Goal: Entertainment & Leisure: Consume media (video, audio)

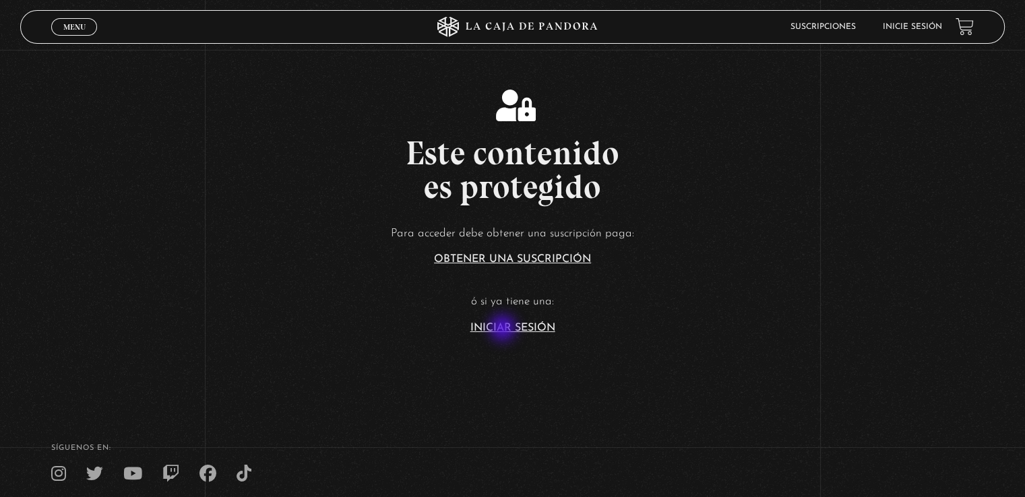
click at [504, 330] on link "Iniciar Sesión" at bounding box center [512, 328] width 85 height 11
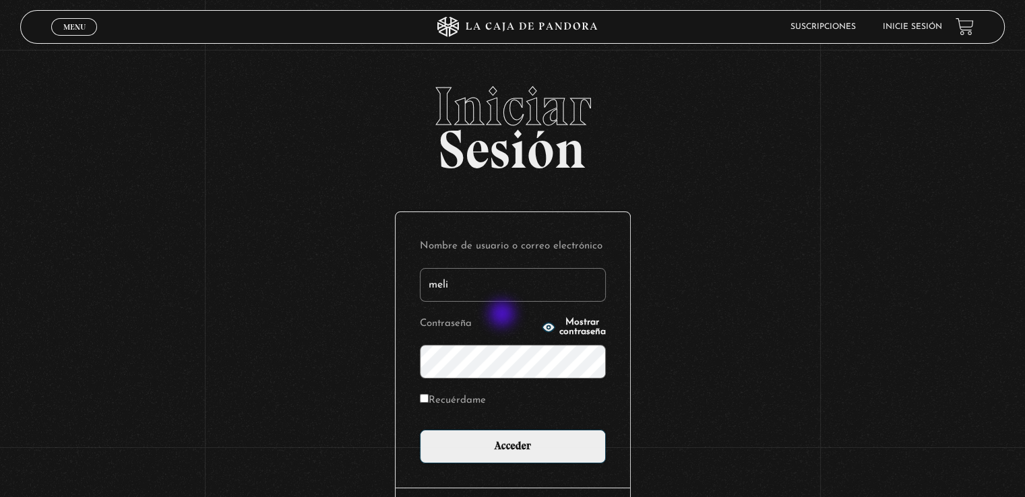
type input "meli.alfaromurillo@gmail.com"
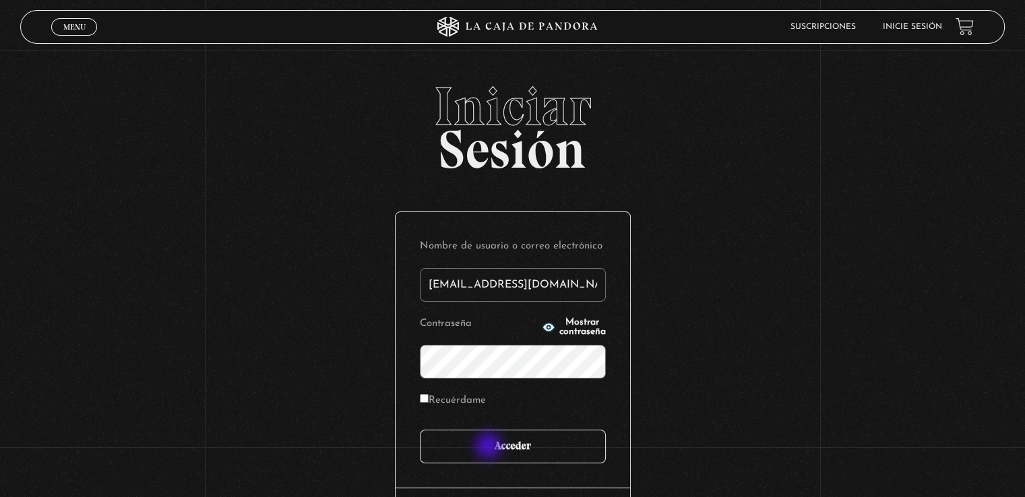
click at [490, 454] on input "Acceder" at bounding box center [513, 447] width 186 height 34
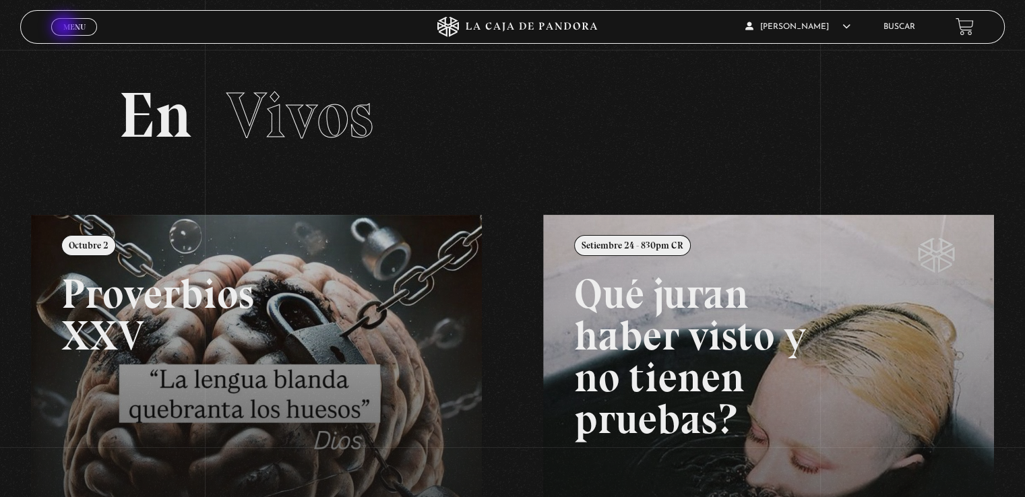
click at [67, 28] on span "Menu" at bounding box center [74, 27] width 22 height 8
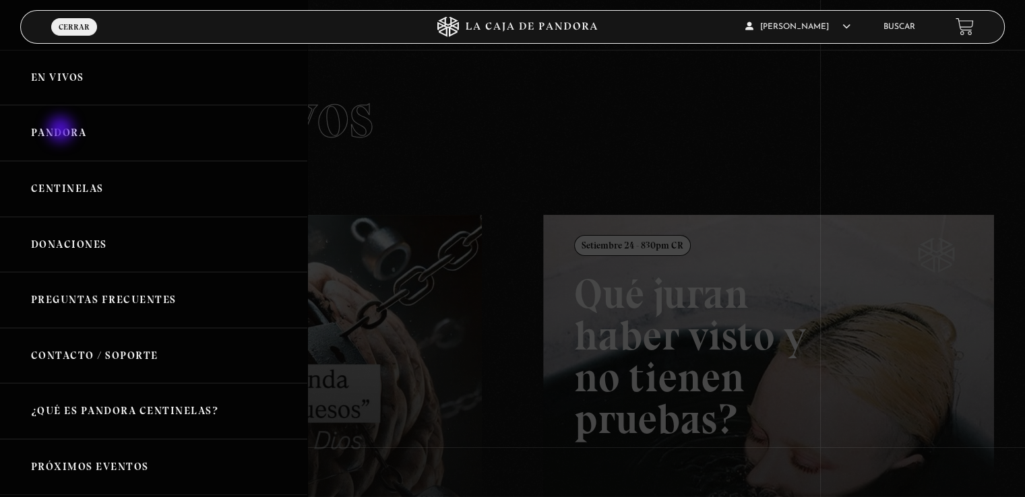
click at [62, 131] on link "Pandora" at bounding box center [153, 133] width 307 height 56
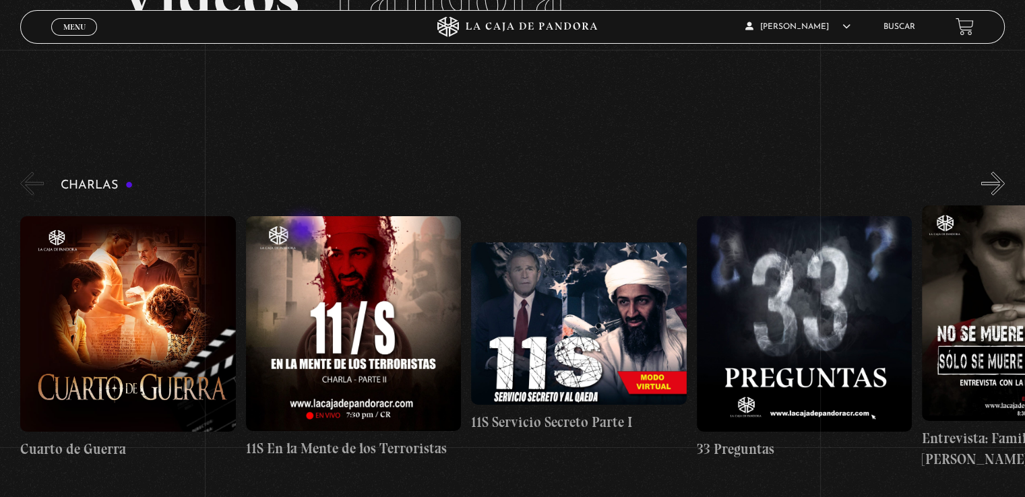
scroll to position [135, 0]
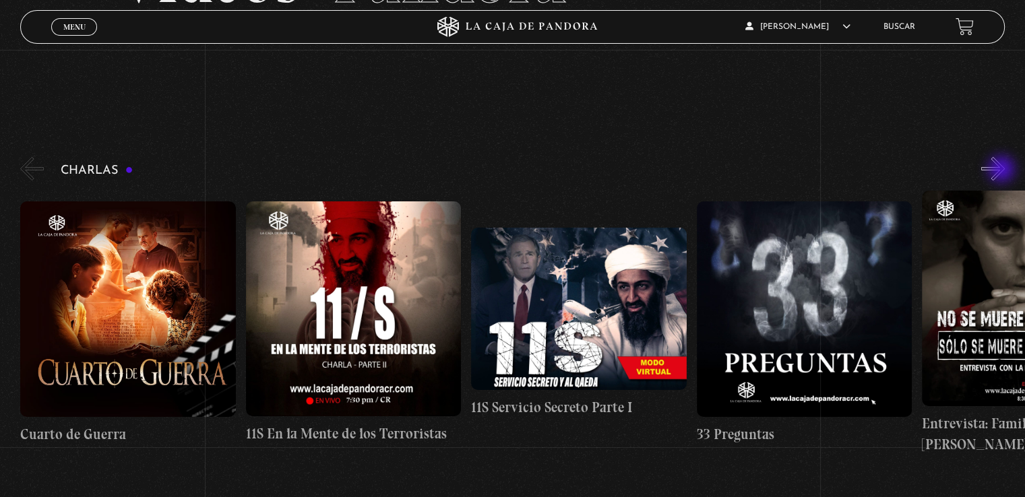
click at [1003, 171] on button "»" at bounding box center [993, 169] width 24 height 24
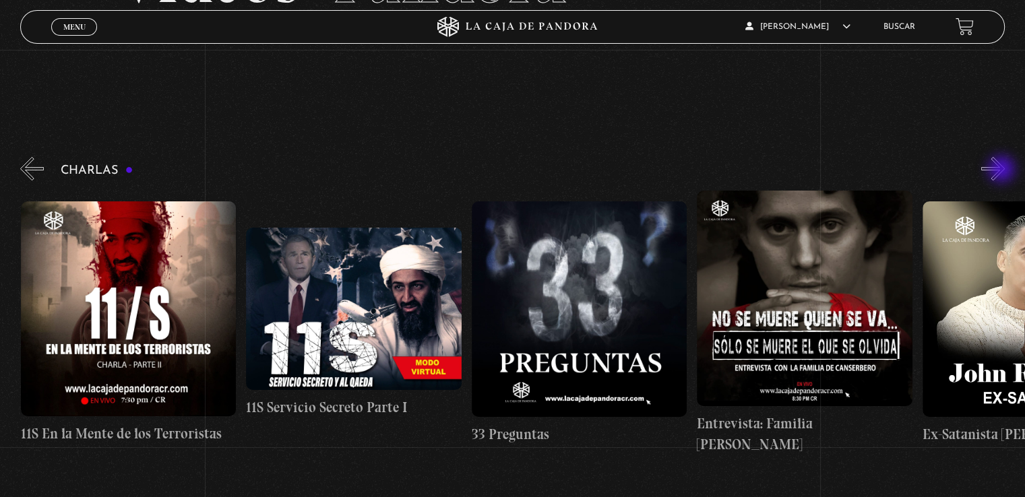
click at [1003, 171] on button "»" at bounding box center [993, 169] width 24 height 24
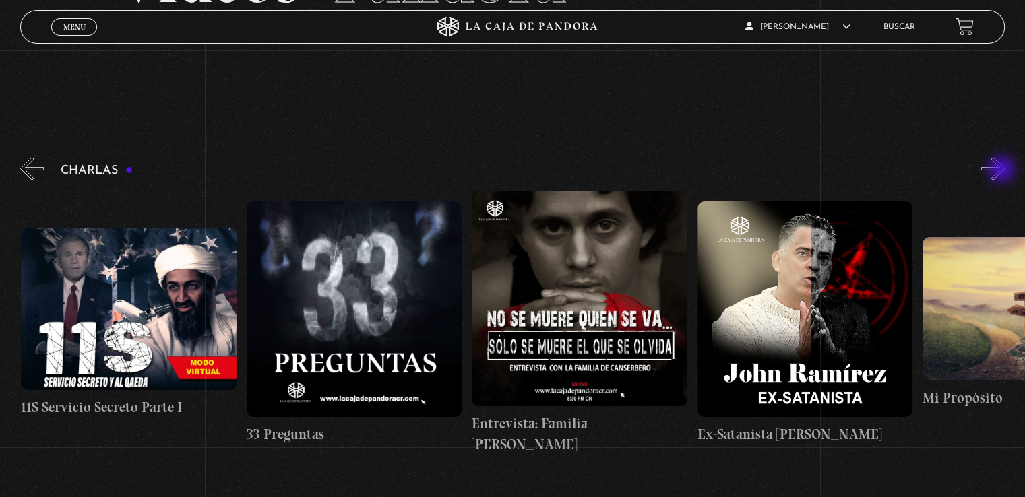
click at [1003, 171] on button "»" at bounding box center [993, 169] width 24 height 24
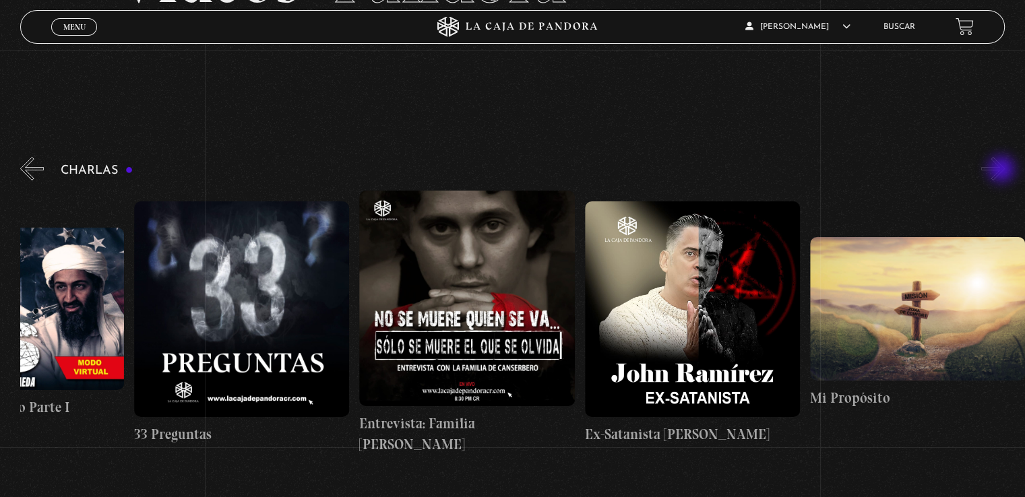
scroll to position [0, 563]
click at [1003, 171] on button "»" at bounding box center [993, 169] width 24 height 24
click at [26, 171] on button "«" at bounding box center [32, 169] width 24 height 24
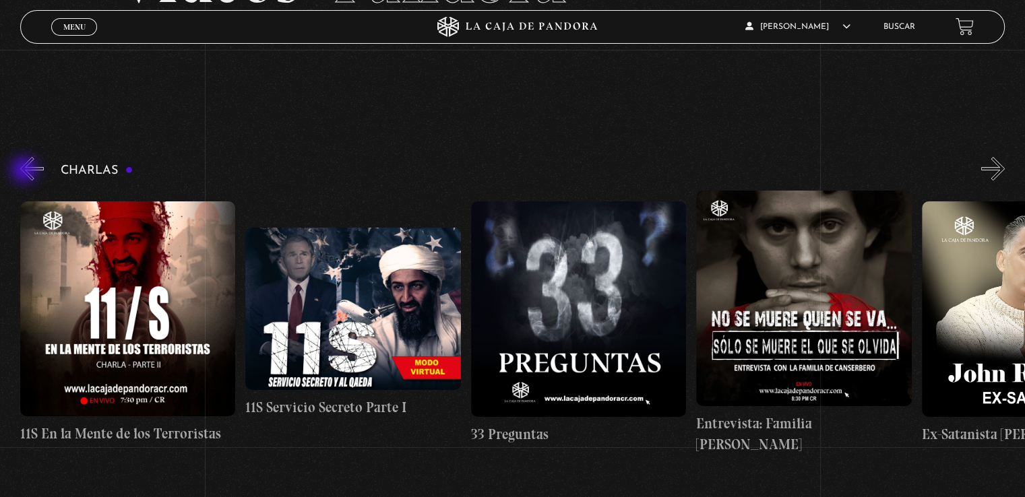
click at [26, 171] on button "«" at bounding box center [32, 169] width 24 height 24
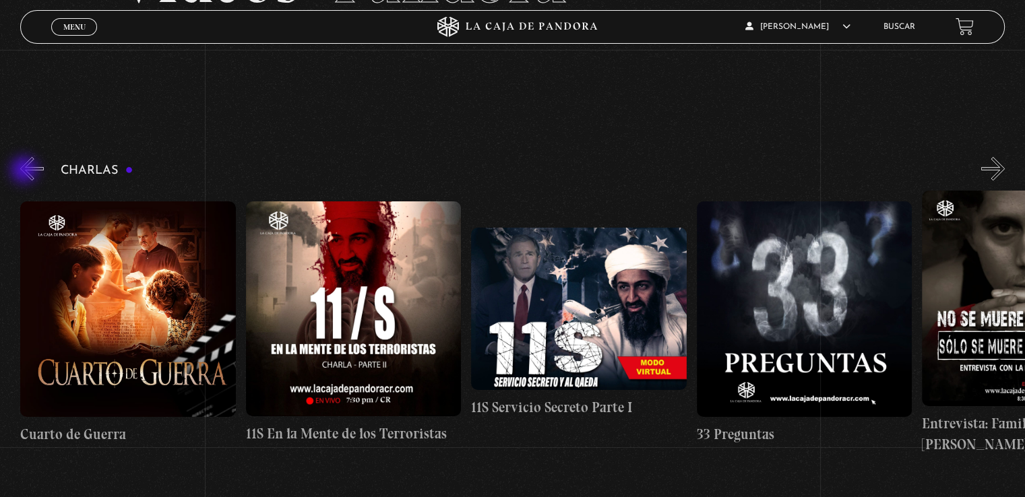
scroll to position [0, 0]
click at [26, 171] on button "«" at bounding box center [32, 169] width 24 height 24
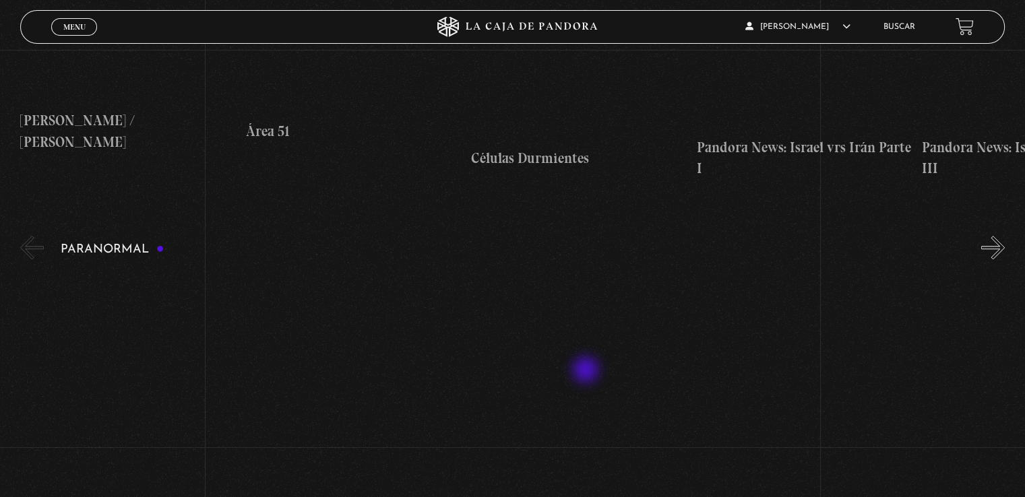
scroll to position [944, 0]
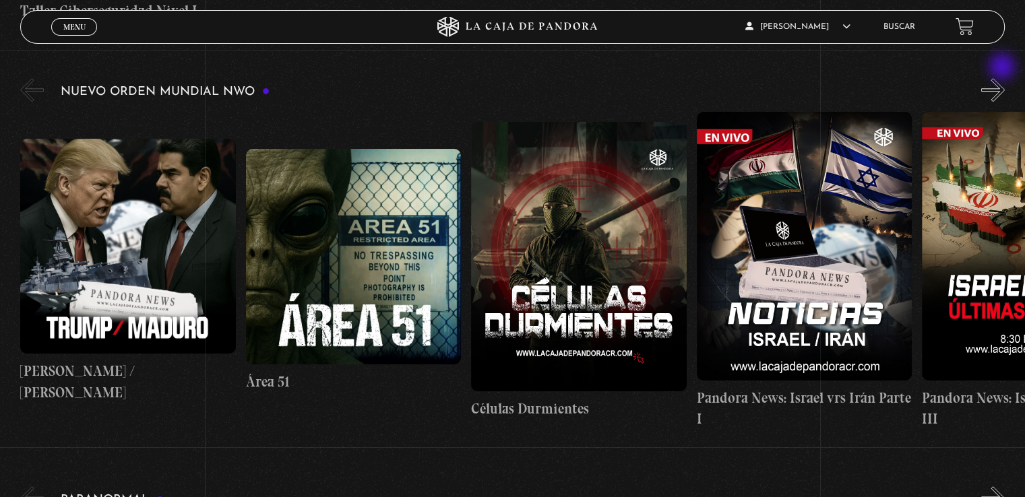
click at [1004, 78] on button "»" at bounding box center [993, 90] width 24 height 24
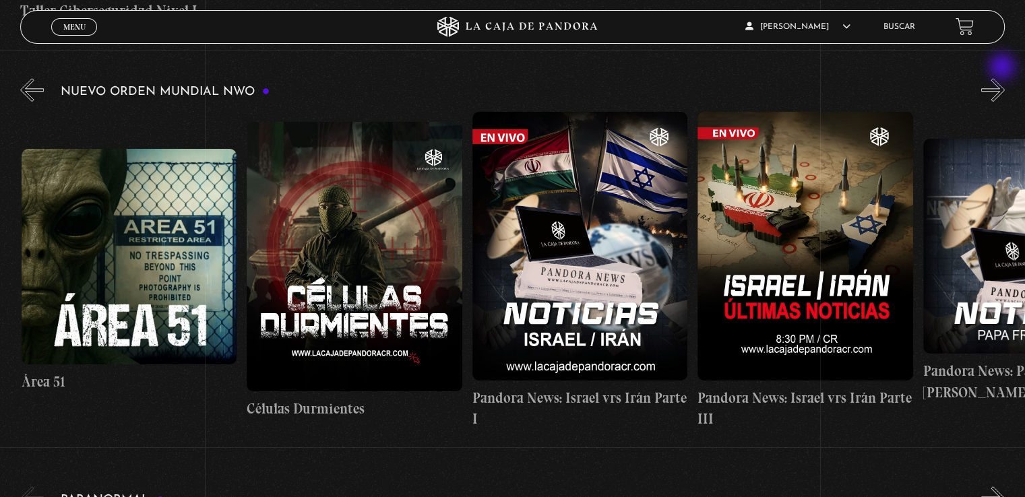
scroll to position [0, 225]
click at [1004, 78] on button "»" at bounding box center [993, 90] width 24 height 24
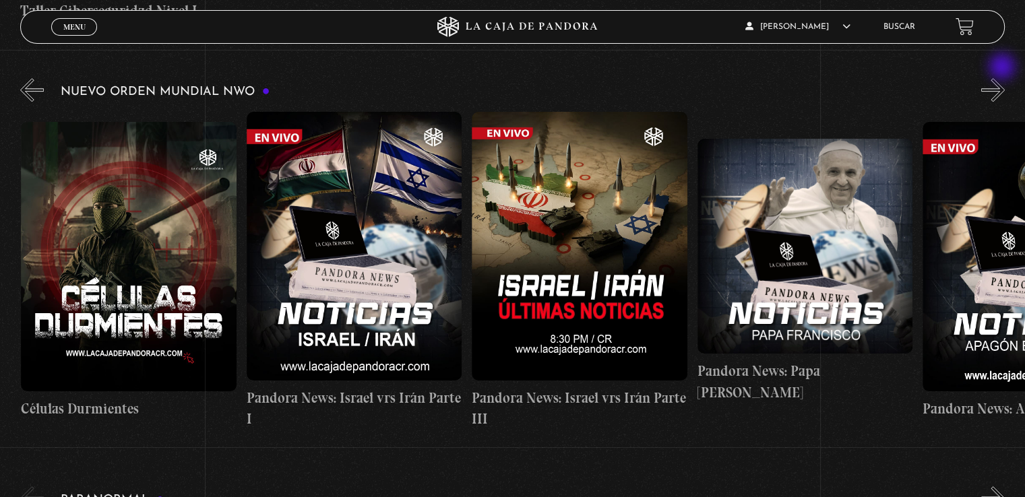
click at [1004, 78] on button "»" at bounding box center [993, 90] width 24 height 24
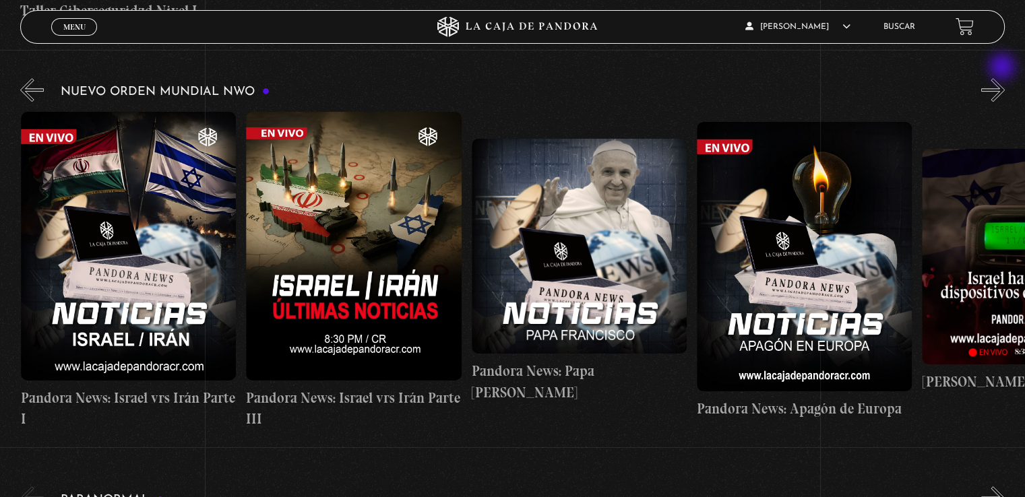
click at [1004, 78] on button "»" at bounding box center [993, 90] width 24 height 24
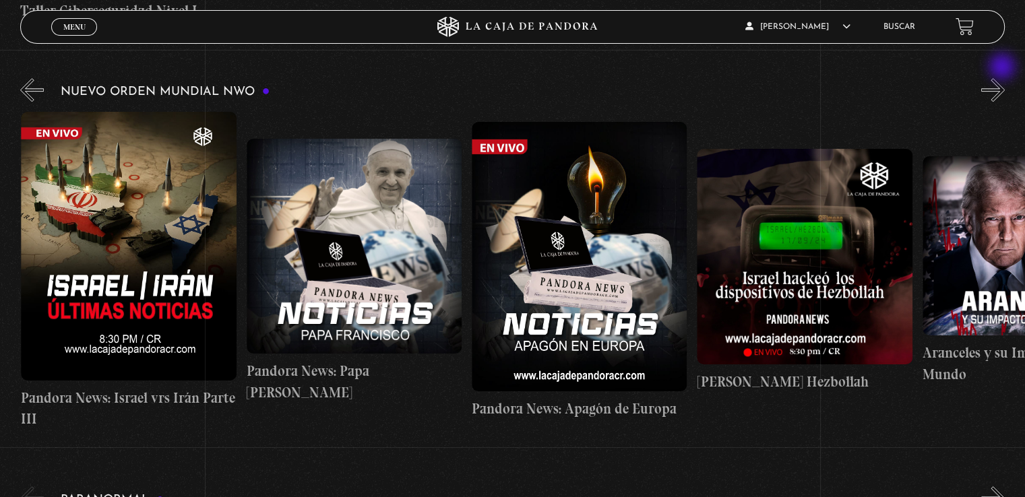
click at [1004, 78] on button "»" at bounding box center [993, 90] width 24 height 24
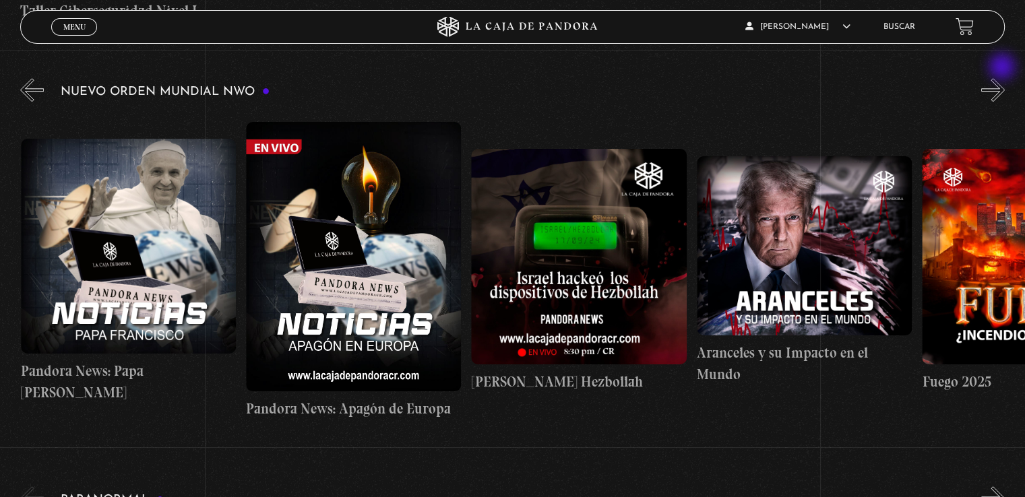
click at [1004, 78] on button "»" at bounding box center [993, 90] width 24 height 24
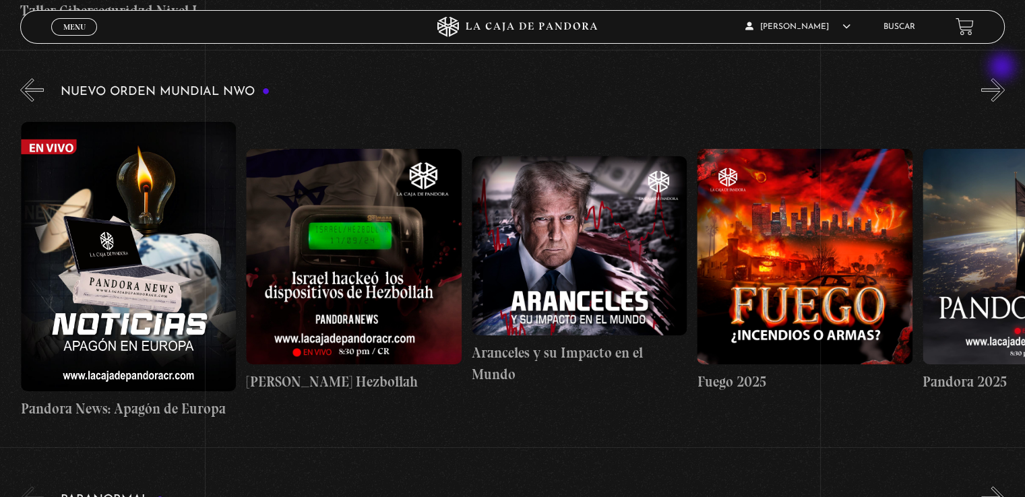
click at [1004, 78] on button "»" at bounding box center [993, 90] width 24 height 24
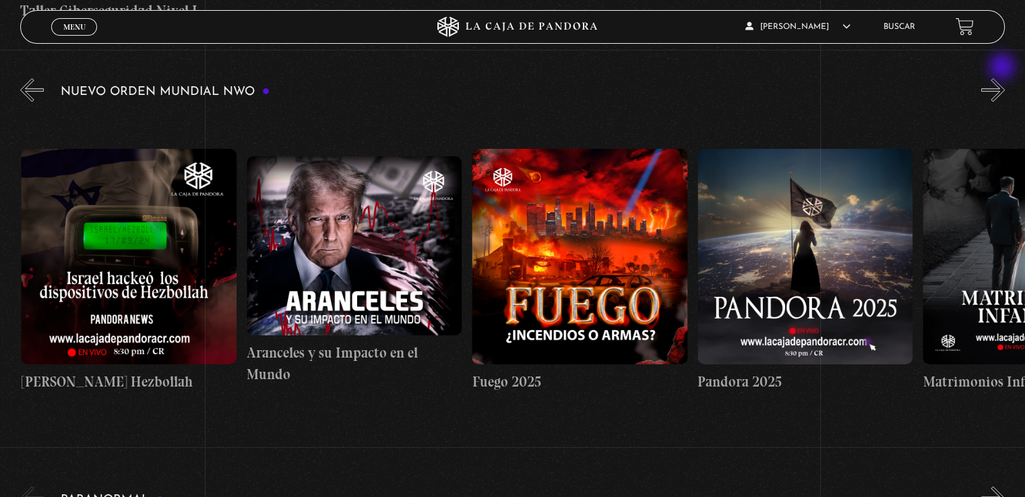
click at [1004, 78] on button "»" at bounding box center [993, 90] width 24 height 24
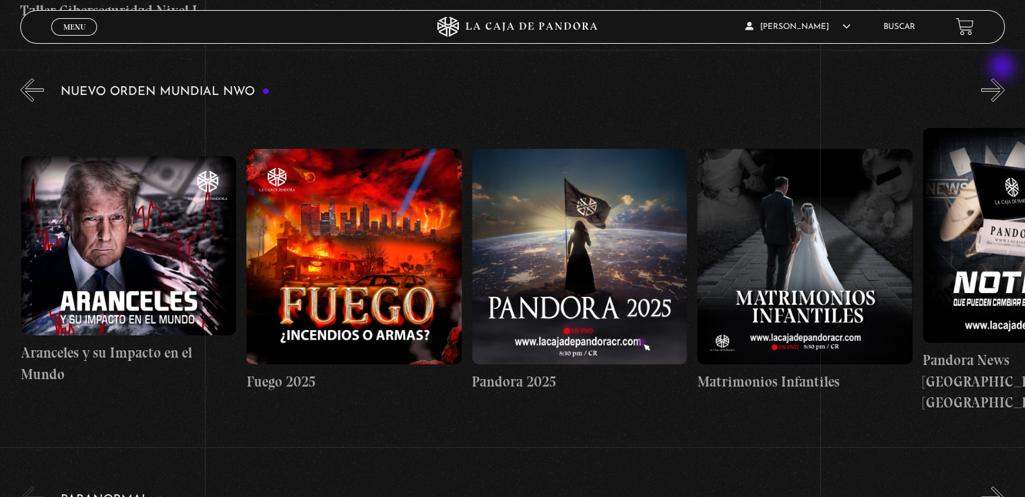
click at [1004, 78] on button "»" at bounding box center [993, 90] width 24 height 24
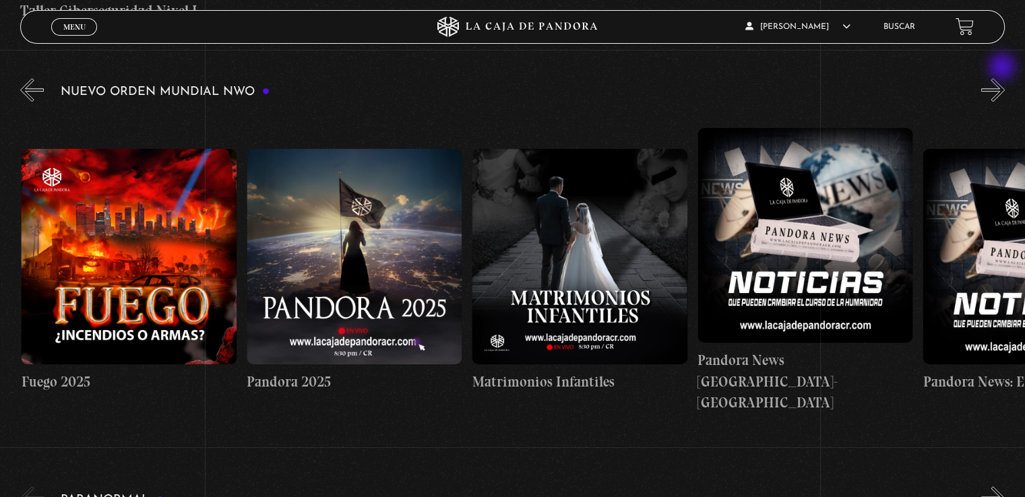
click at [1004, 78] on button "»" at bounding box center [993, 90] width 24 height 24
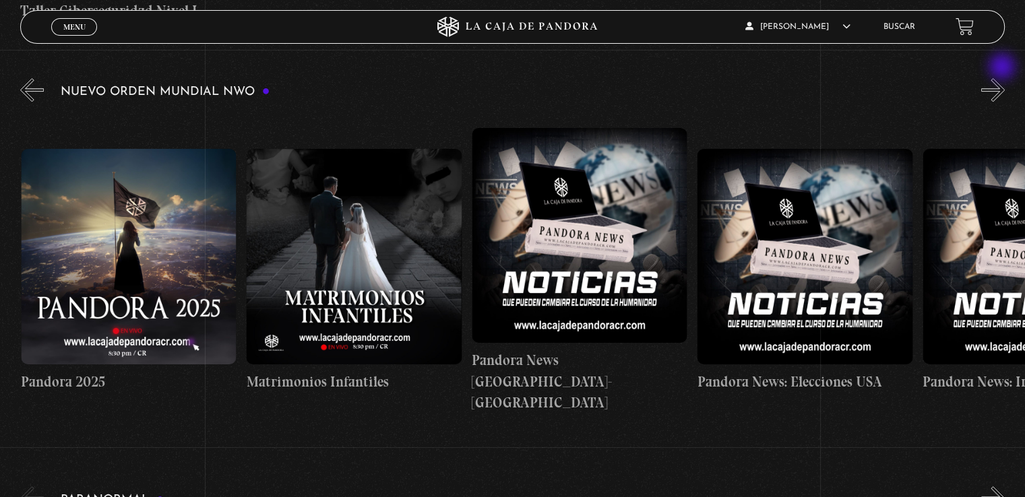
click at [1004, 78] on button "»" at bounding box center [993, 90] width 24 height 24
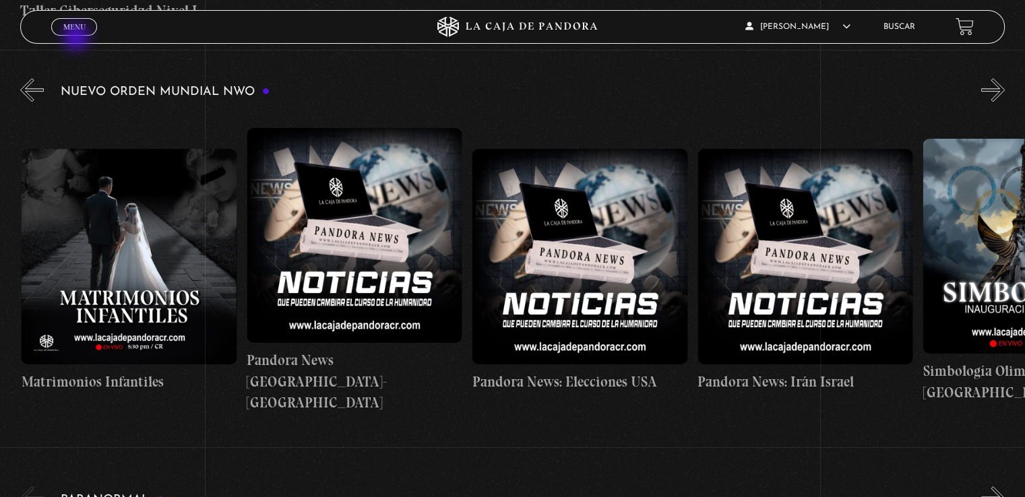
scroll to position [0, 2480]
click at [73, 28] on span "Menu" at bounding box center [74, 27] width 22 height 8
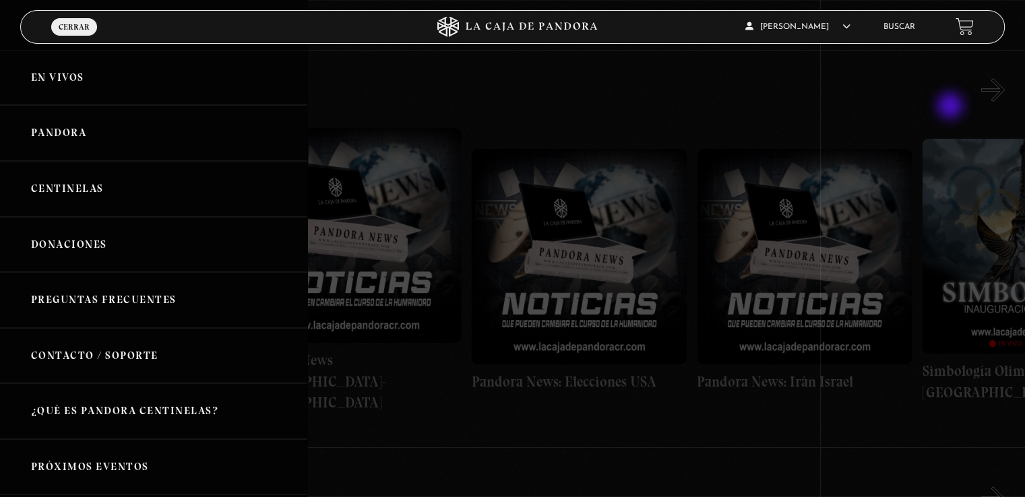
click at [952, 107] on div at bounding box center [512, 248] width 1025 height 497
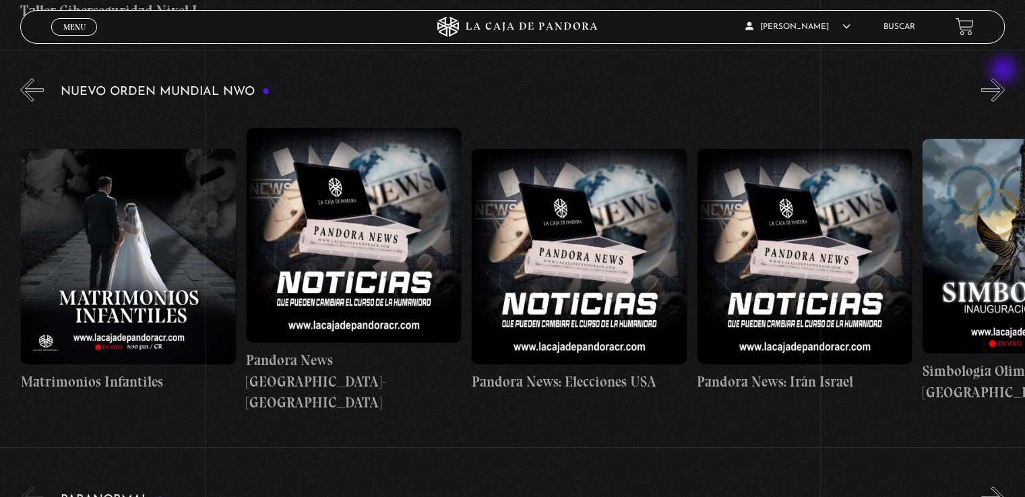
click at [1005, 78] on button "»" at bounding box center [993, 90] width 24 height 24
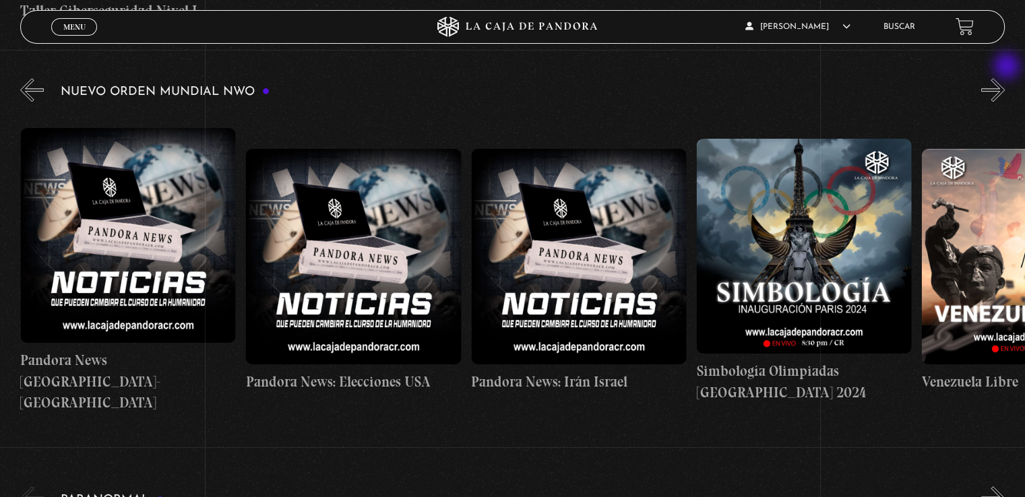
click at [1005, 78] on button "»" at bounding box center [993, 90] width 24 height 24
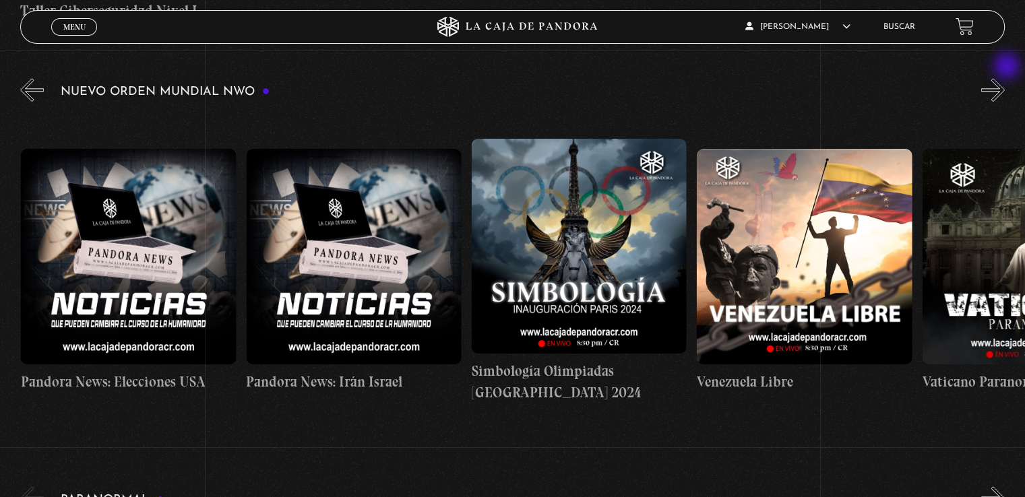
click at [1005, 78] on button "»" at bounding box center [993, 90] width 24 height 24
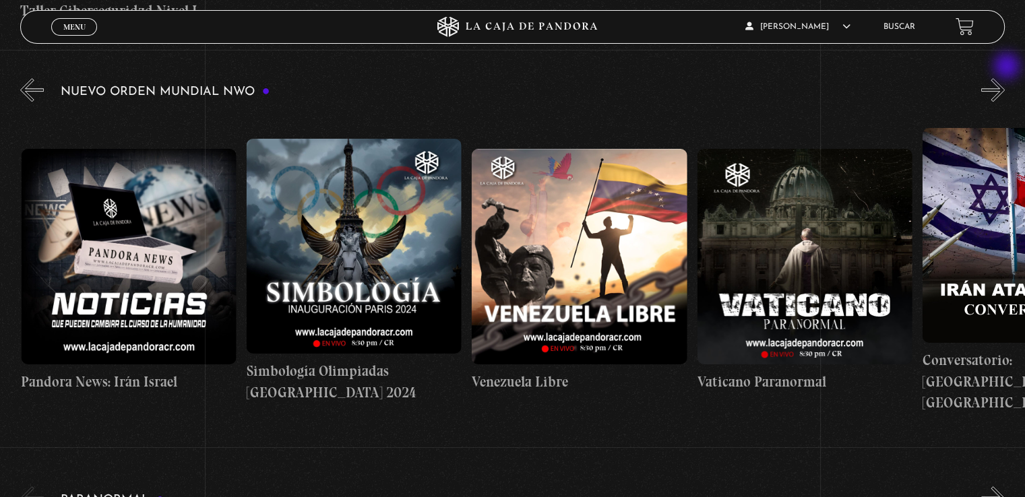
click at [1005, 78] on button "»" at bounding box center [993, 90] width 24 height 24
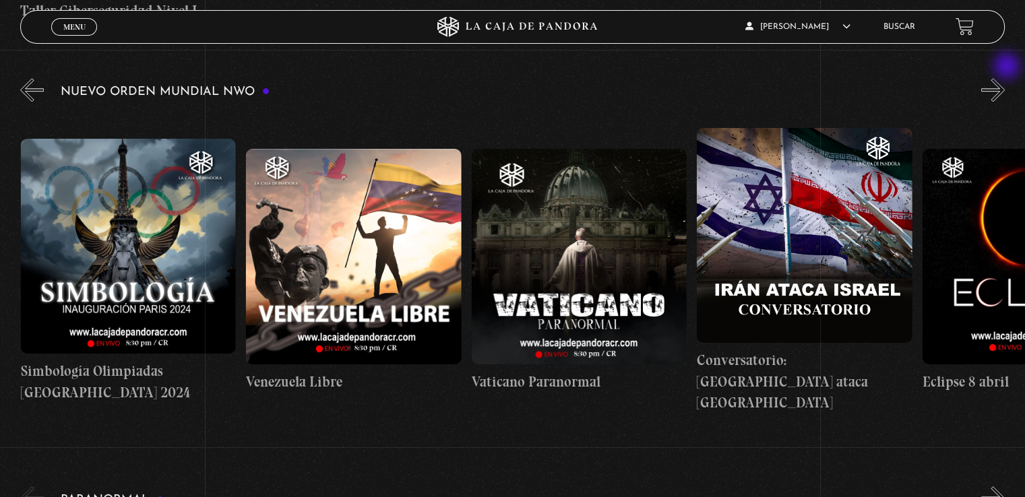
scroll to position [0, 3381]
click at [1005, 78] on button "»" at bounding box center [993, 90] width 24 height 24
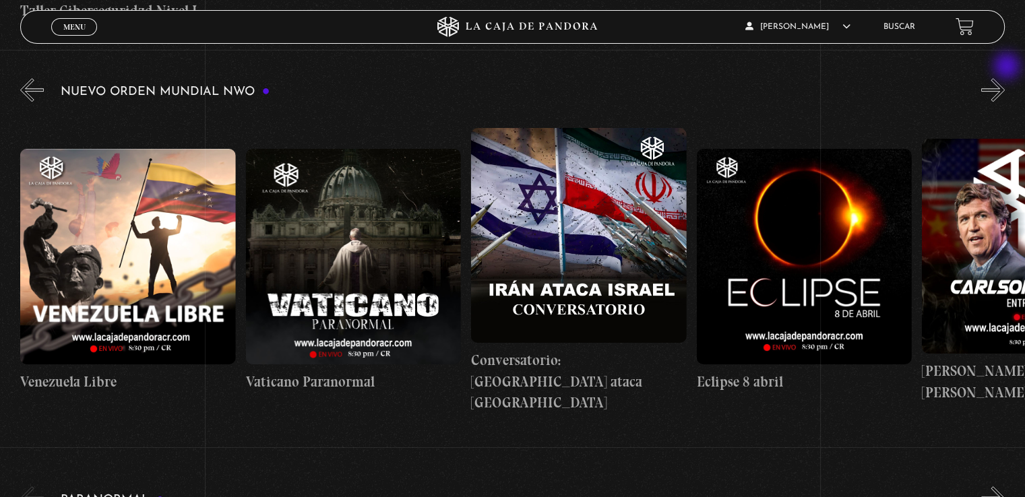
click at [1005, 78] on button "»" at bounding box center [993, 90] width 24 height 24
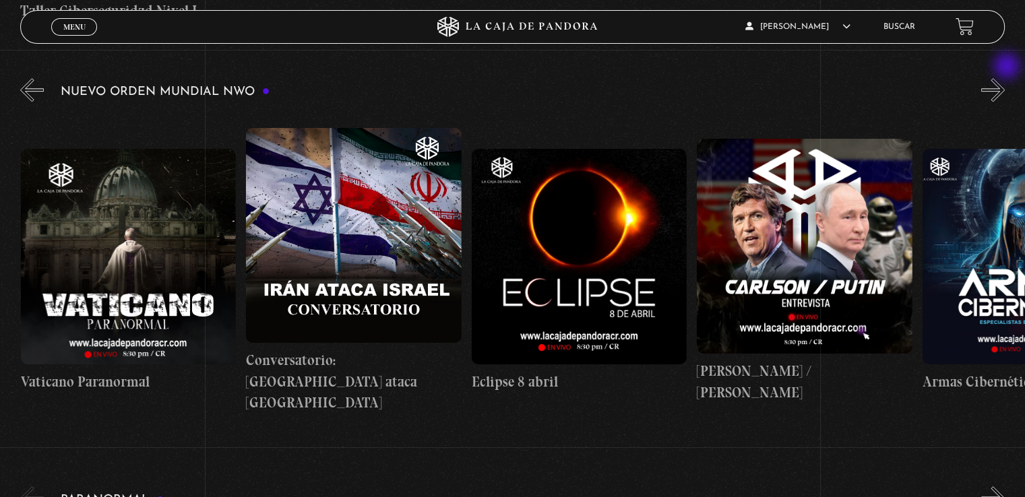
click at [1005, 78] on button "»" at bounding box center [993, 90] width 24 height 24
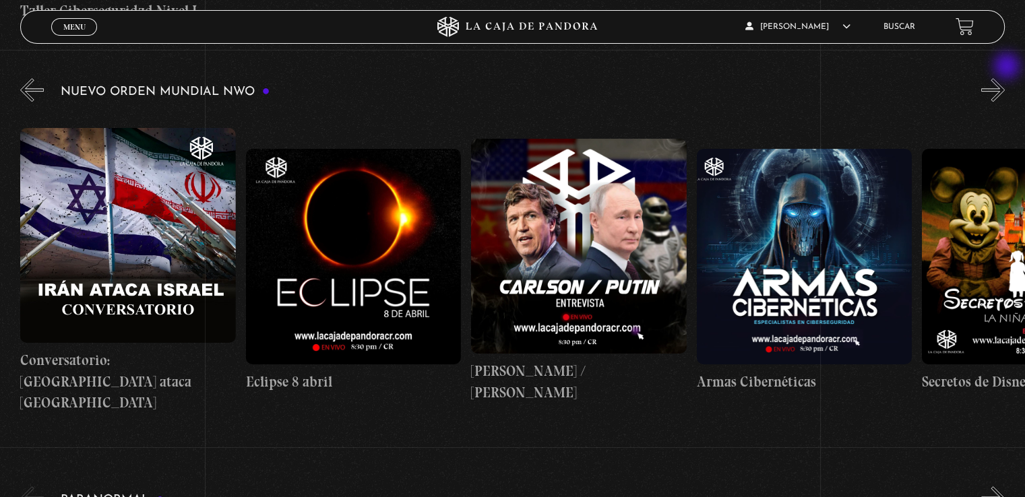
click at [1005, 78] on button "»" at bounding box center [993, 90] width 24 height 24
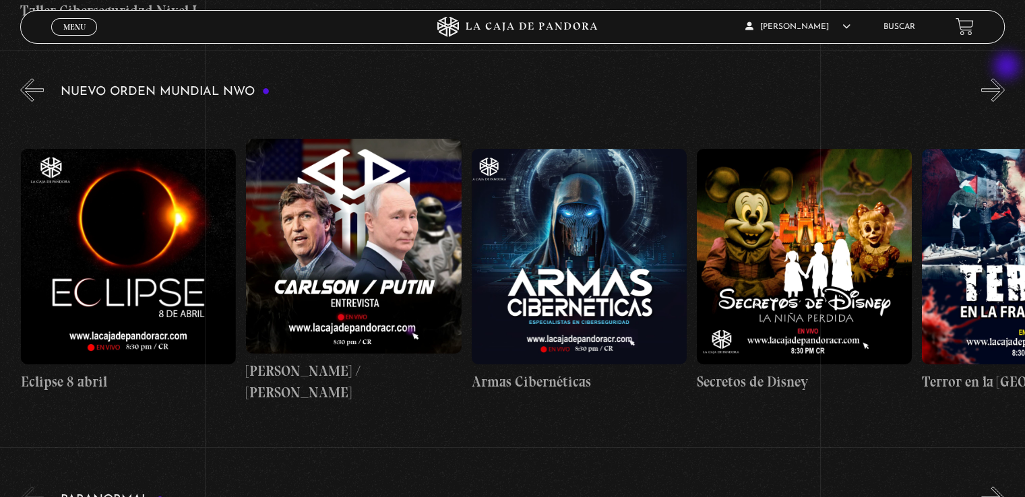
click at [1005, 78] on button "»" at bounding box center [993, 90] width 24 height 24
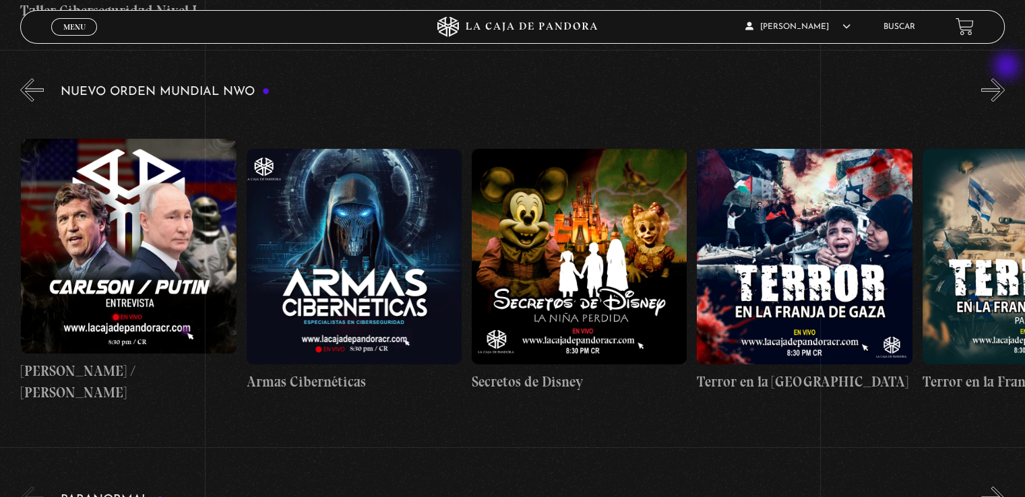
click at [1005, 78] on button "»" at bounding box center [993, 90] width 24 height 24
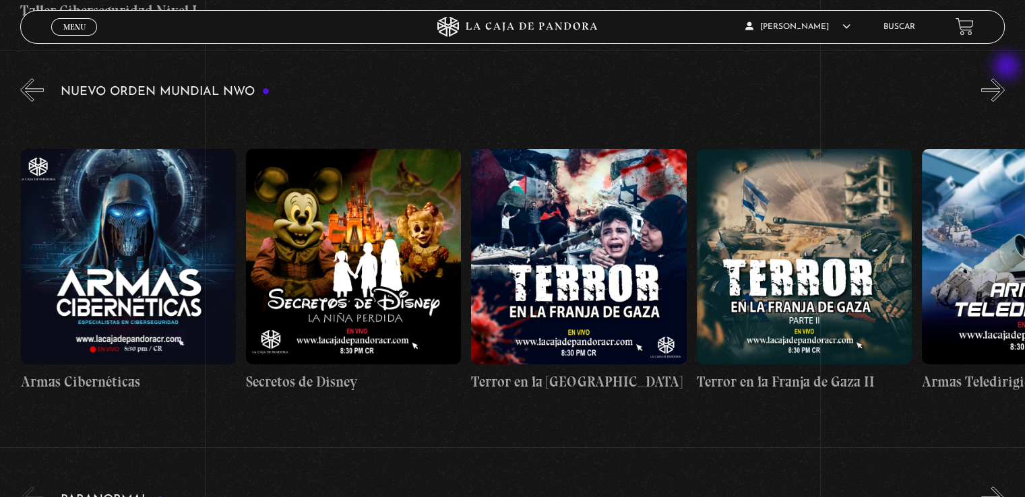
click at [1005, 78] on button "»" at bounding box center [993, 90] width 24 height 24
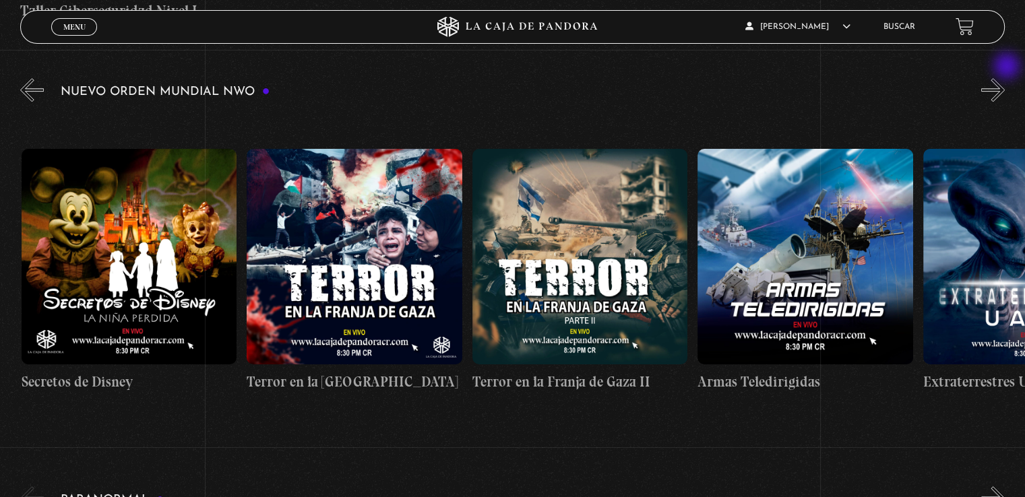
scroll to position [0, 4959]
click at [1005, 78] on button "»" at bounding box center [993, 90] width 24 height 24
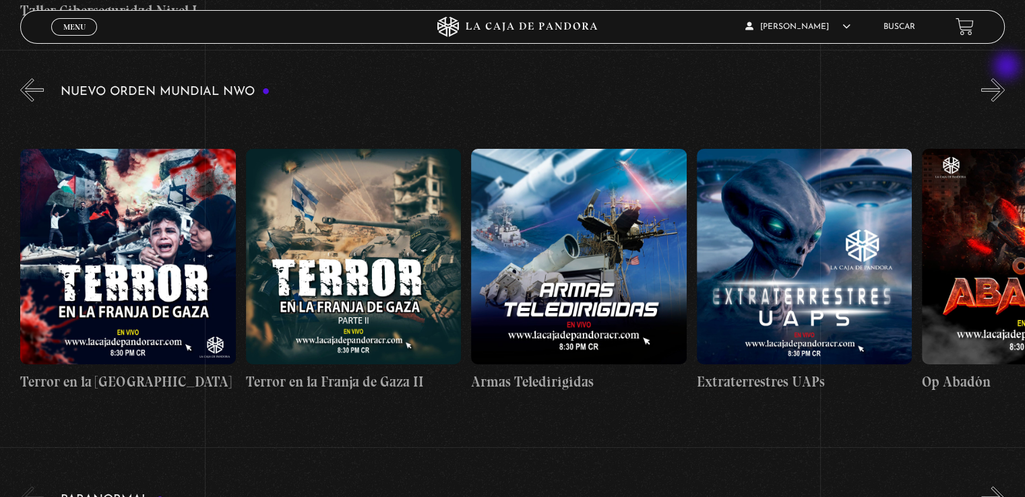
click at [1005, 78] on button "»" at bounding box center [993, 90] width 24 height 24
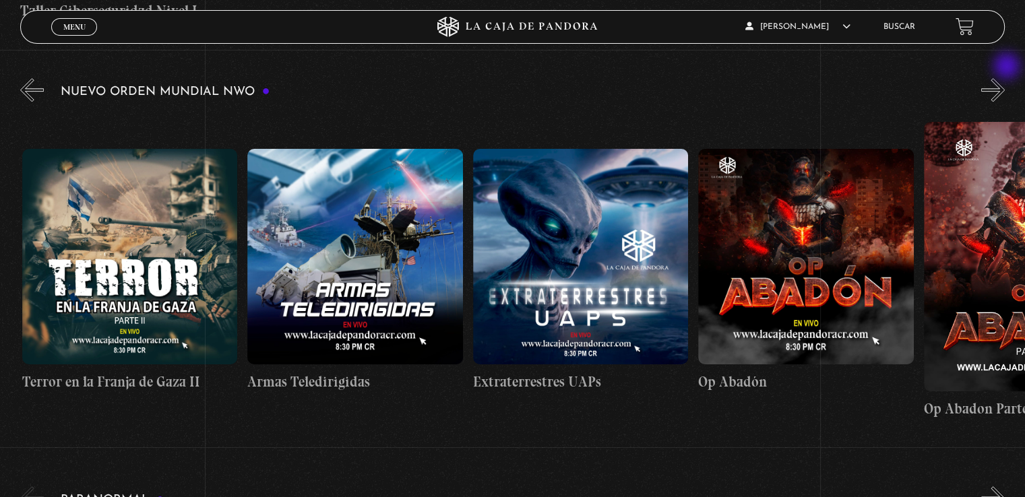
scroll to position [0, 5410]
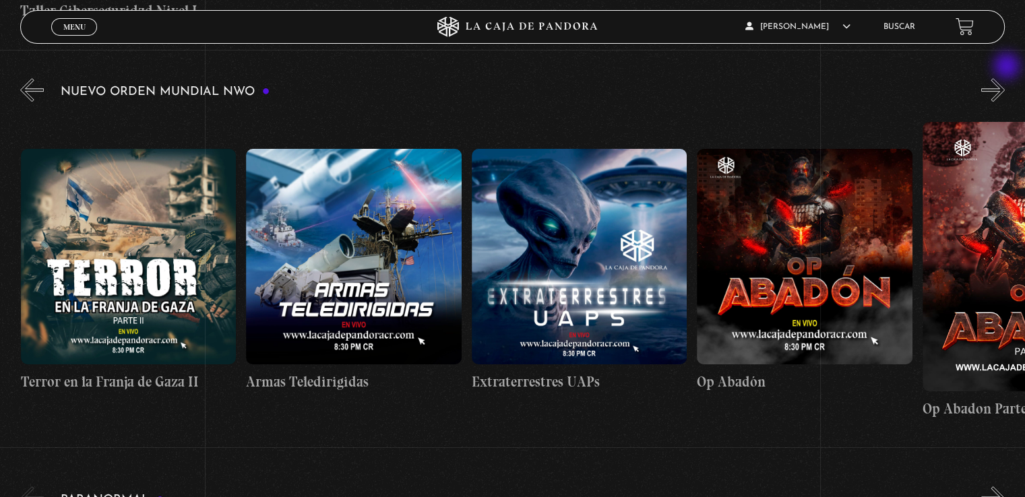
click at [1005, 78] on button "»" at bounding box center [993, 90] width 24 height 24
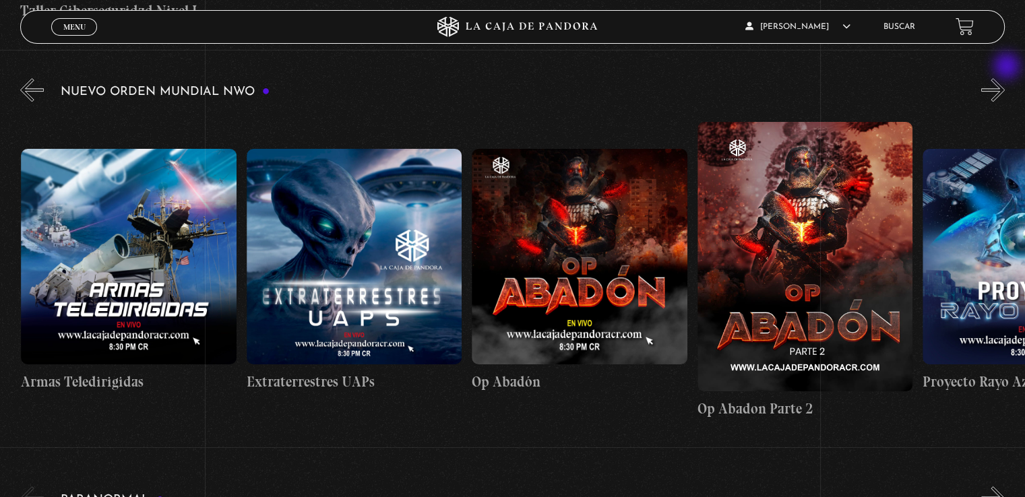
click at [1005, 78] on button "»" at bounding box center [993, 90] width 24 height 24
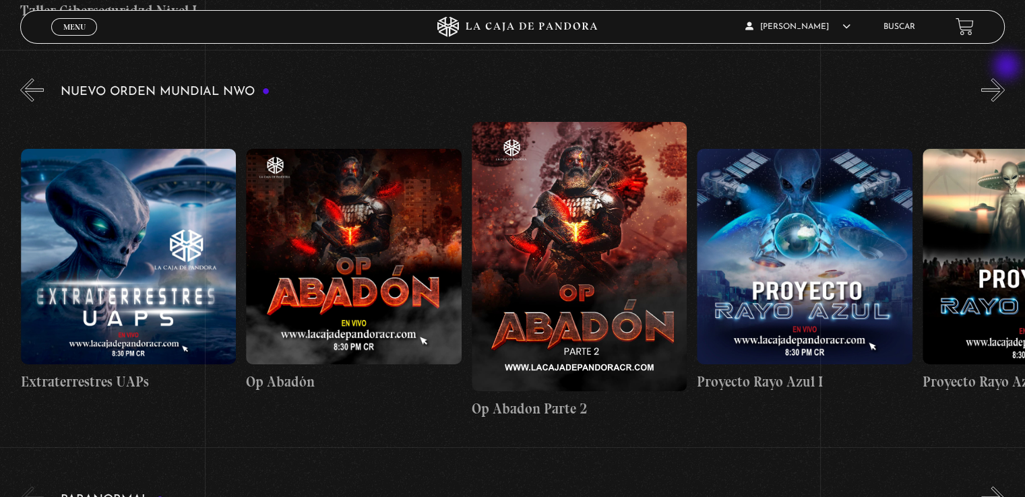
click at [1005, 78] on button "»" at bounding box center [993, 90] width 24 height 24
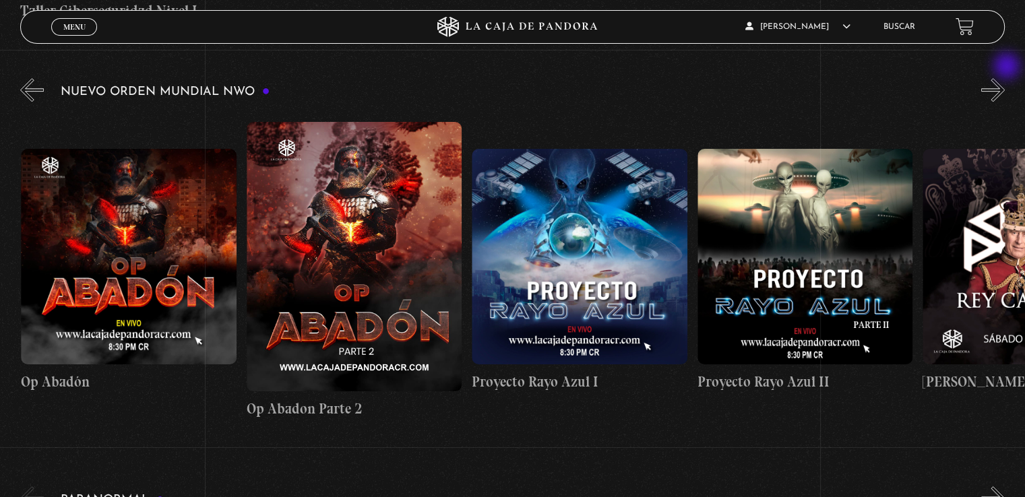
scroll to position [0, 6087]
click at [1005, 78] on button "»" at bounding box center [993, 90] width 24 height 24
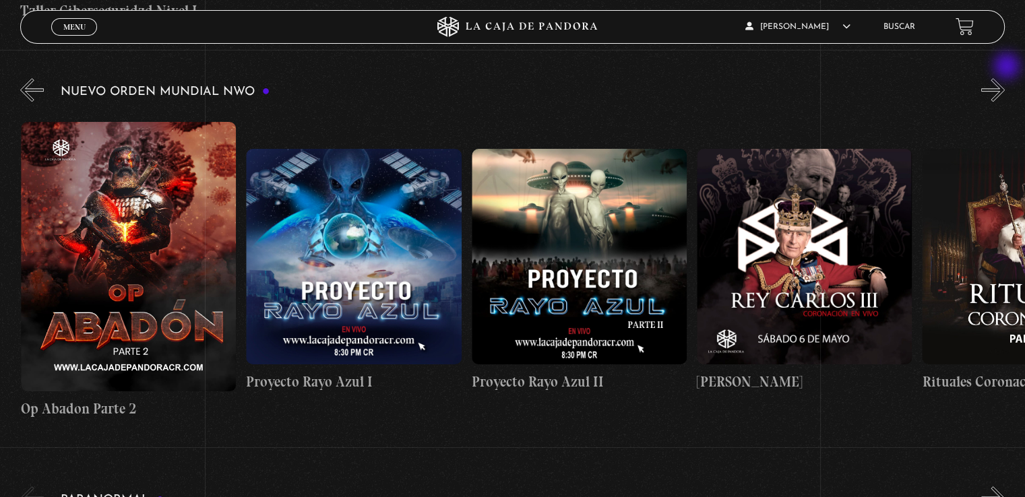
click at [1005, 78] on button "»" at bounding box center [993, 90] width 24 height 24
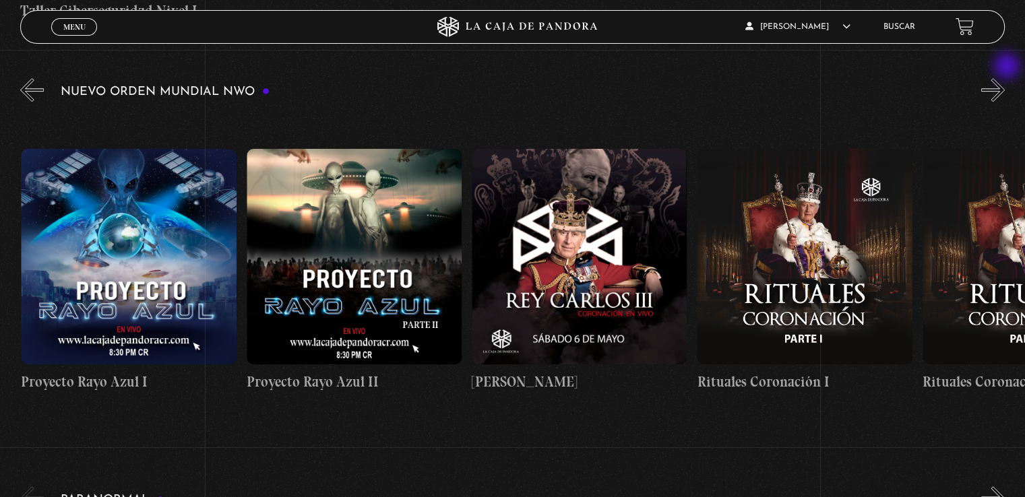
click at [1005, 78] on button "»" at bounding box center [993, 90] width 24 height 24
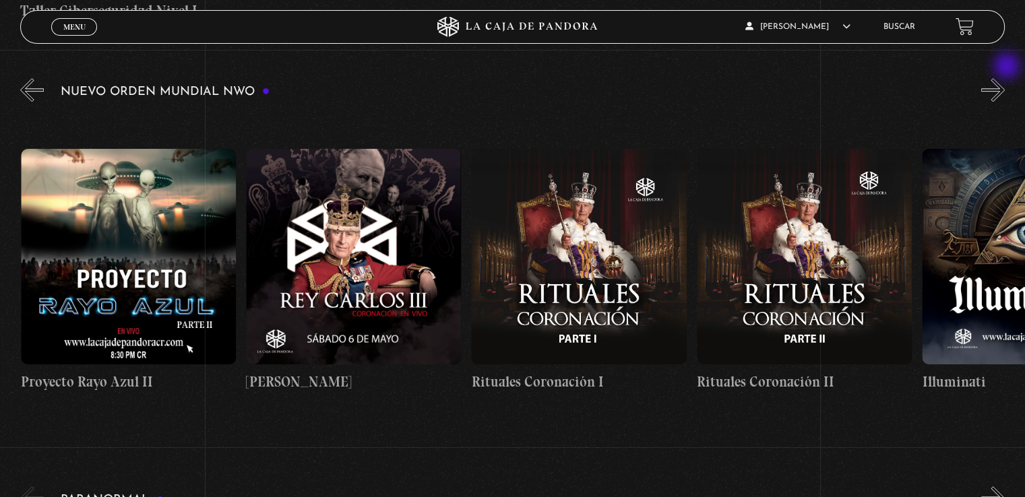
click at [1005, 78] on button "»" at bounding box center [993, 90] width 24 height 24
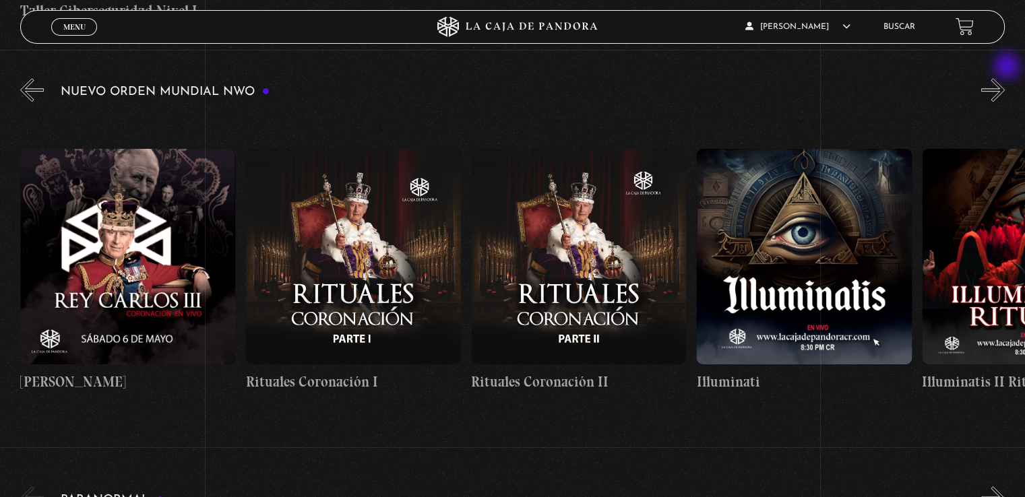
click at [1005, 78] on button "»" at bounding box center [993, 90] width 24 height 24
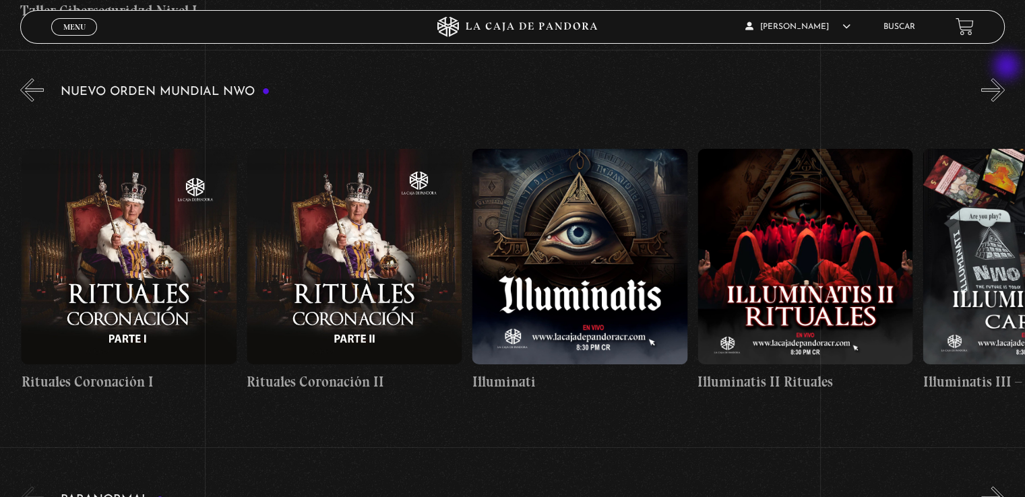
scroll to position [0, 7214]
click at [1005, 78] on button "»" at bounding box center [993, 90] width 24 height 24
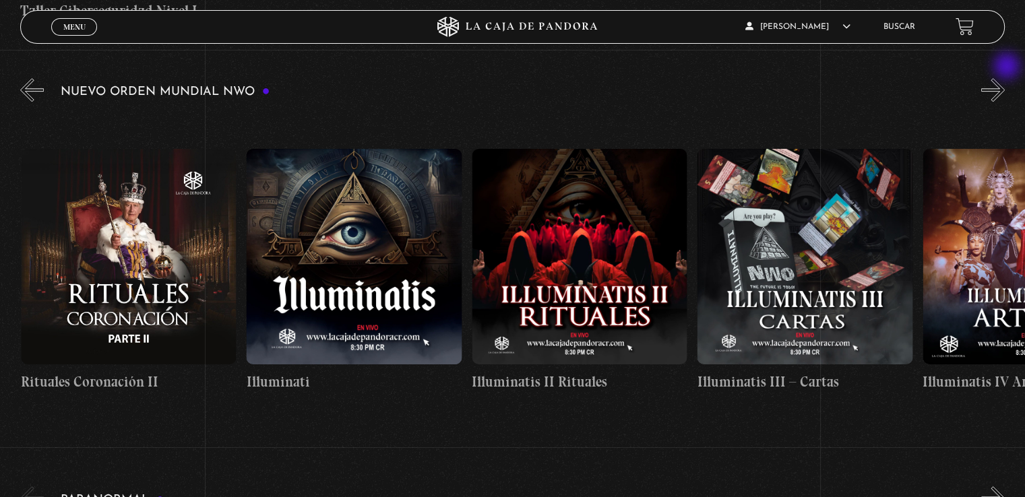
click at [1005, 78] on button "»" at bounding box center [993, 90] width 24 height 24
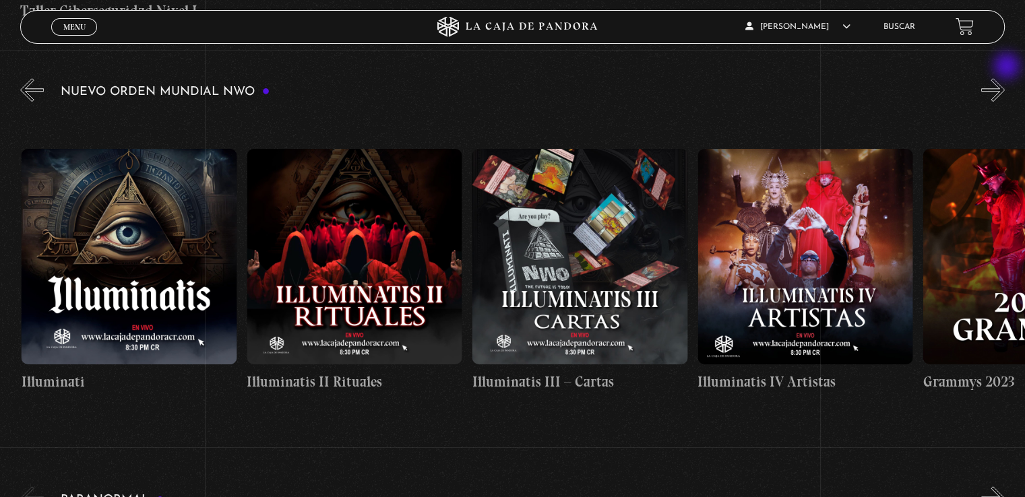
click at [1005, 78] on button "»" at bounding box center [993, 90] width 24 height 24
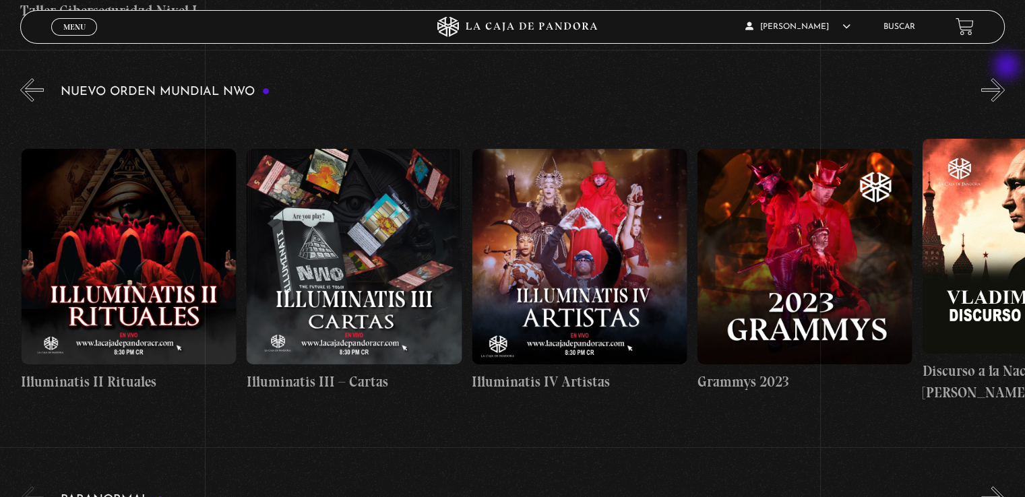
click at [1005, 78] on button "»" at bounding box center [993, 90] width 24 height 24
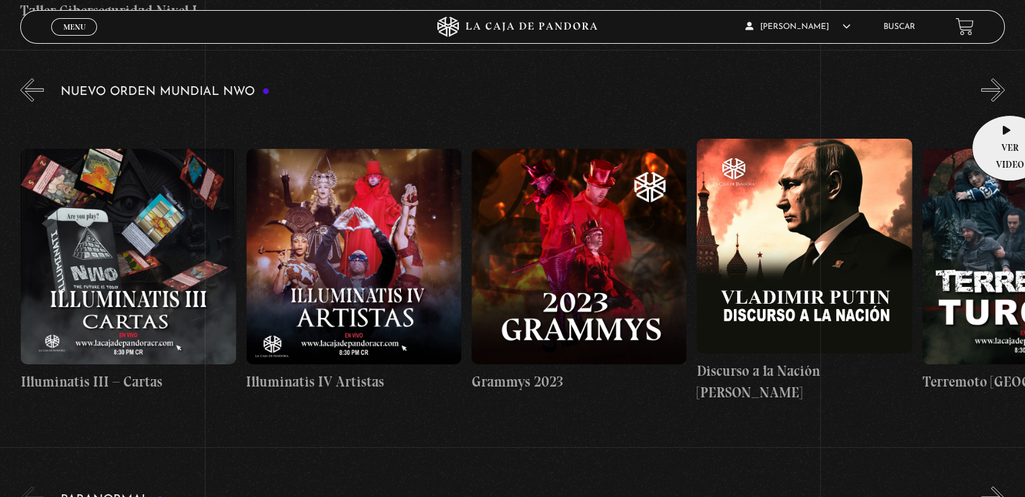
scroll to position [0, 8116]
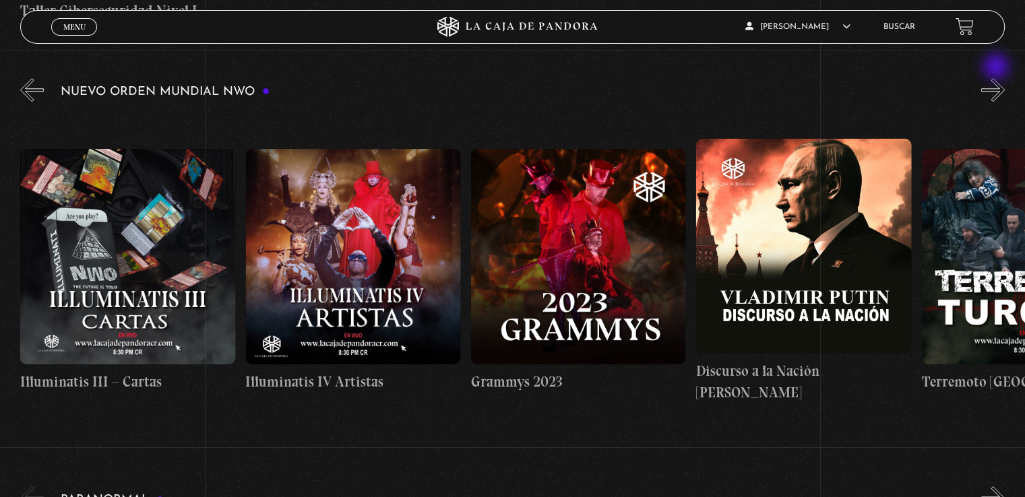
click at [998, 78] on button "»" at bounding box center [993, 90] width 24 height 24
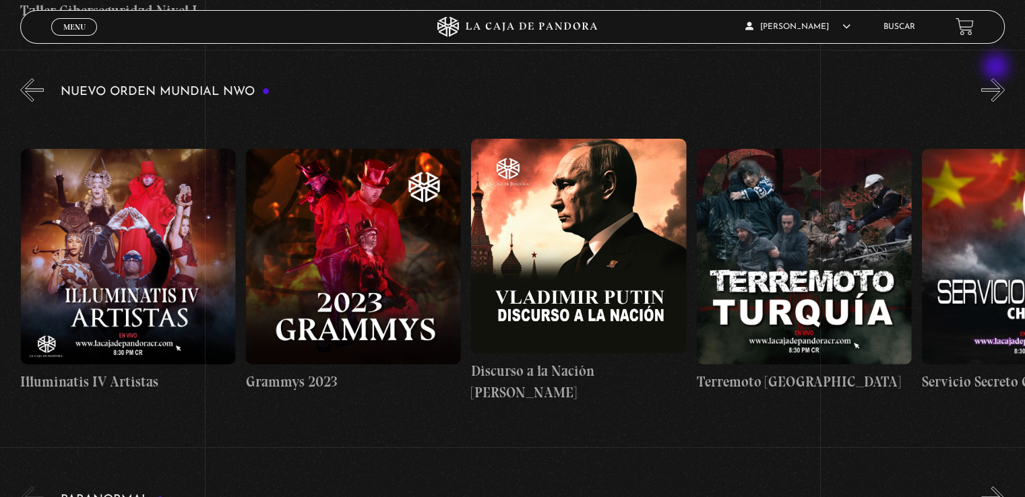
click at [998, 78] on button "»" at bounding box center [993, 90] width 24 height 24
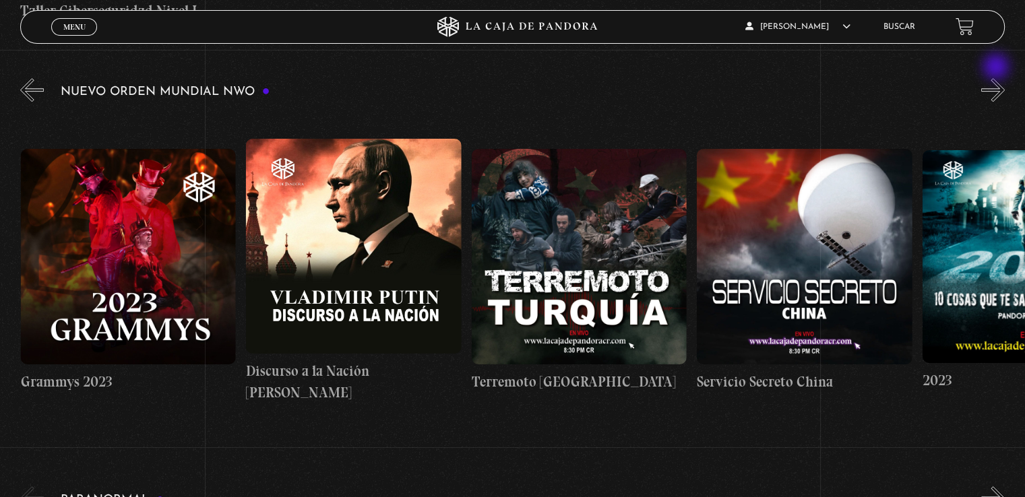
scroll to position [0, 8566]
click at [998, 78] on button "»" at bounding box center [993, 90] width 24 height 24
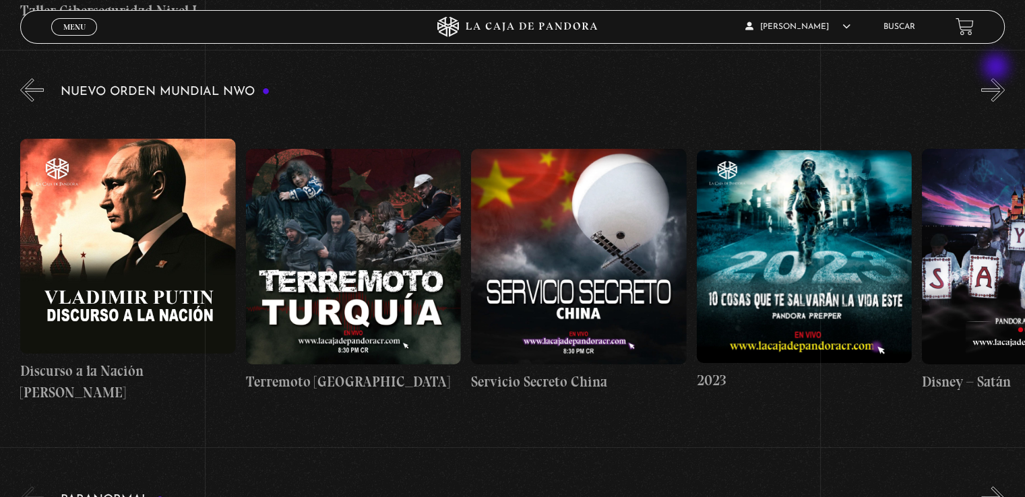
click at [998, 78] on button "»" at bounding box center [993, 90] width 24 height 24
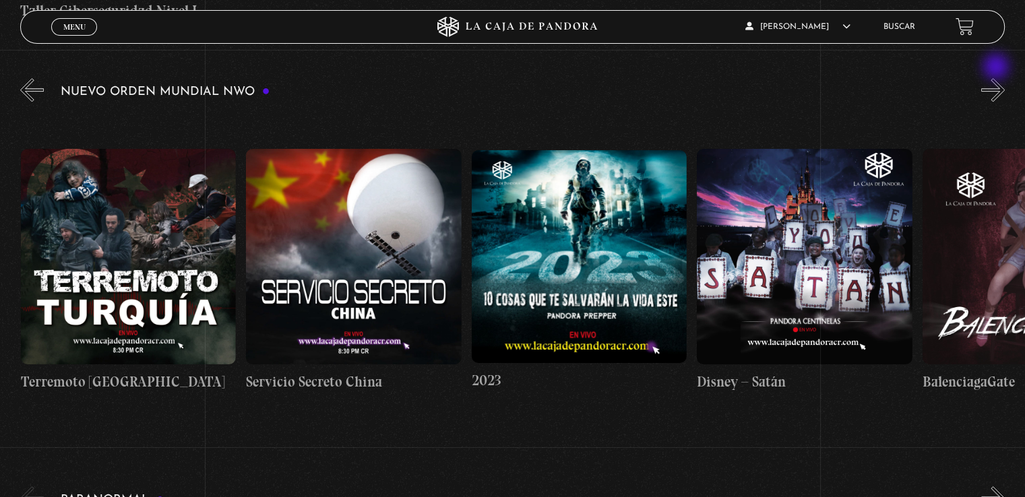
click at [998, 78] on button "»" at bounding box center [993, 90] width 24 height 24
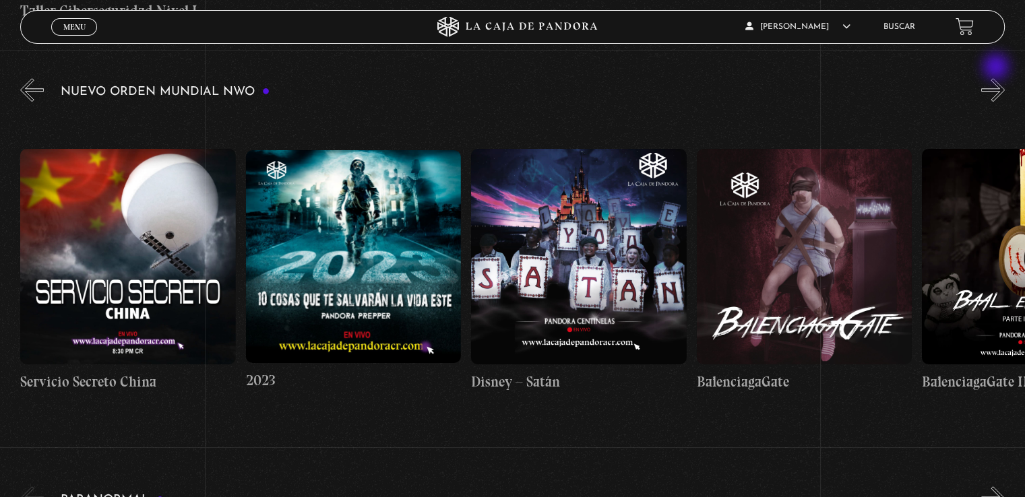
click at [998, 78] on button "»" at bounding box center [993, 90] width 24 height 24
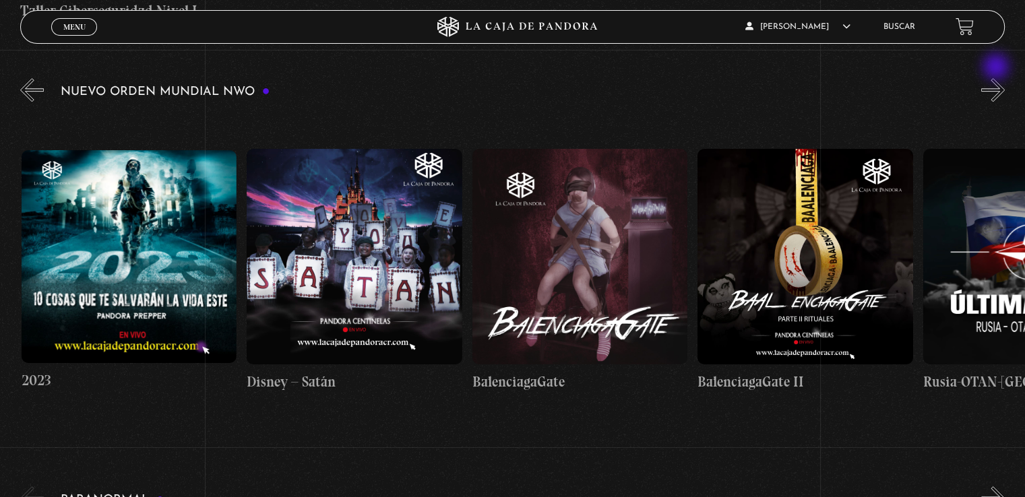
scroll to position [0, 9468]
click at [998, 78] on button "»" at bounding box center [993, 90] width 24 height 24
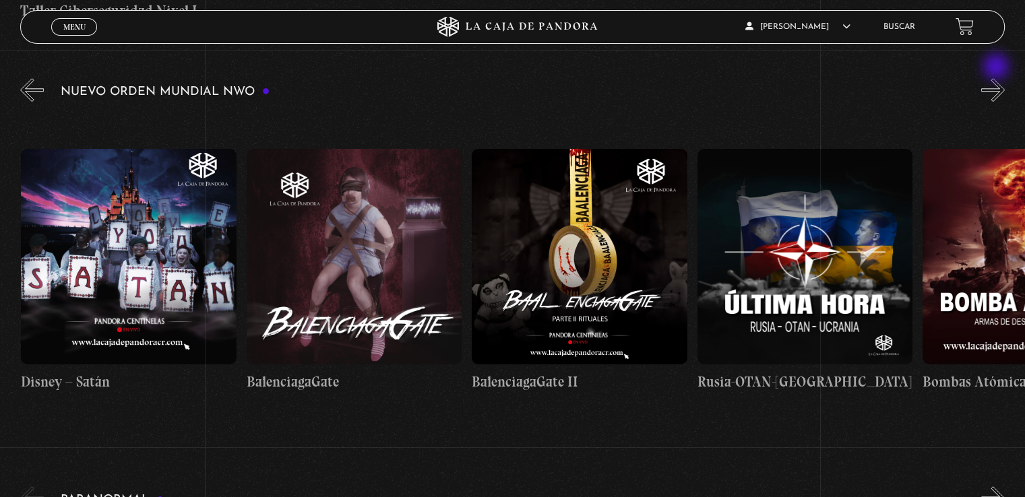
scroll to position [0, 9693]
click at [998, 78] on button "»" at bounding box center [993, 90] width 24 height 24
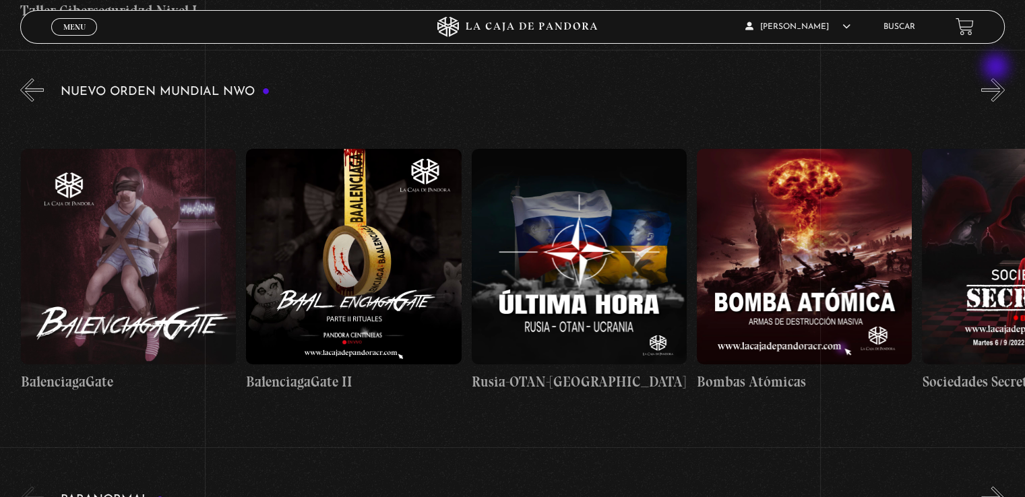
click at [998, 78] on button "»" at bounding box center [993, 90] width 24 height 24
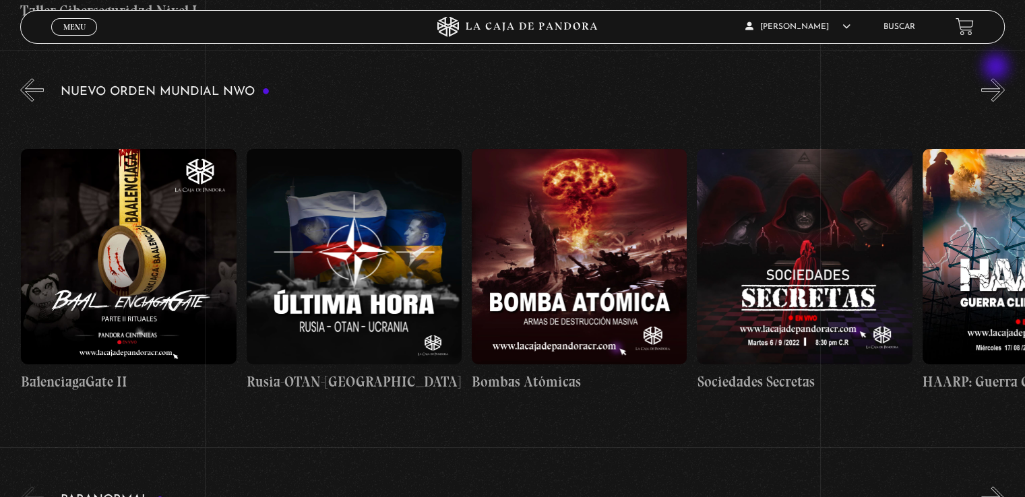
click at [998, 78] on button "»" at bounding box center [993, 90] width 24 height 24
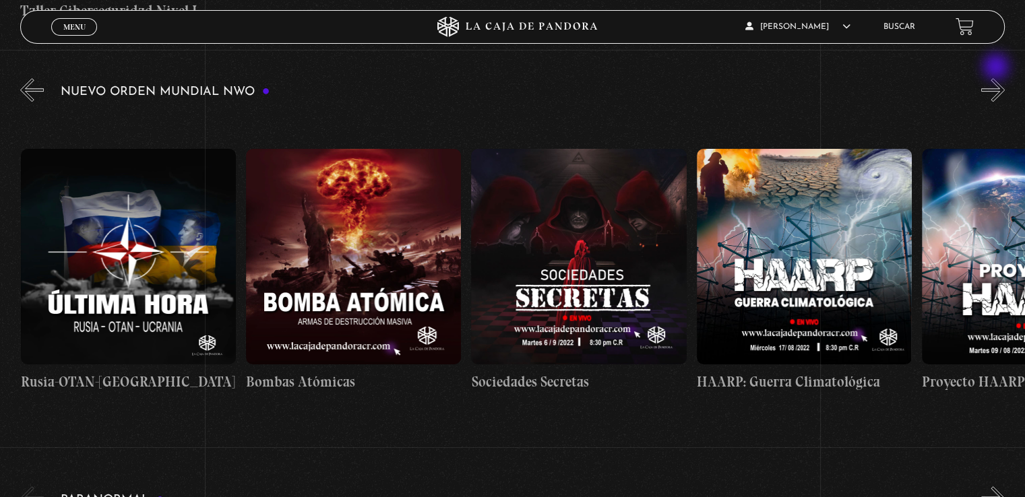
scroll to position [0, 10370]
click at [998, 78] on button "»" at bounding box center [993, 90] width 24 height 24
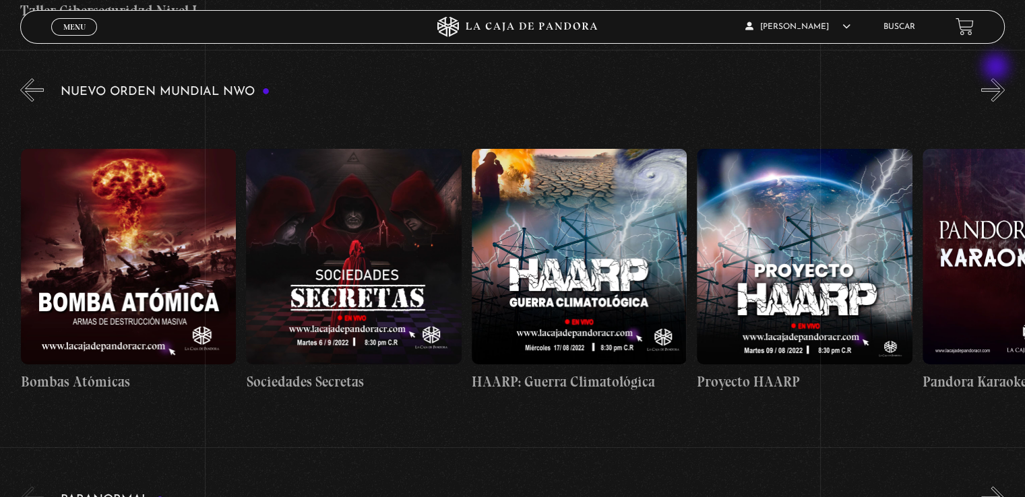
click at [998, 78] on button "»" at bounding box center [993, 90] width 24 height 24
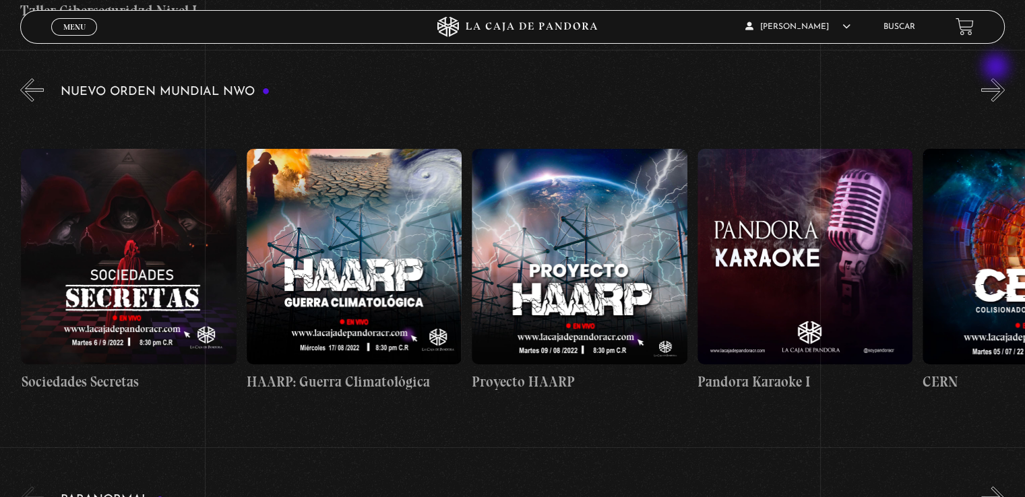
click at [998, 78] on button "»" at bounding box center [993, 90] width 24 height 24
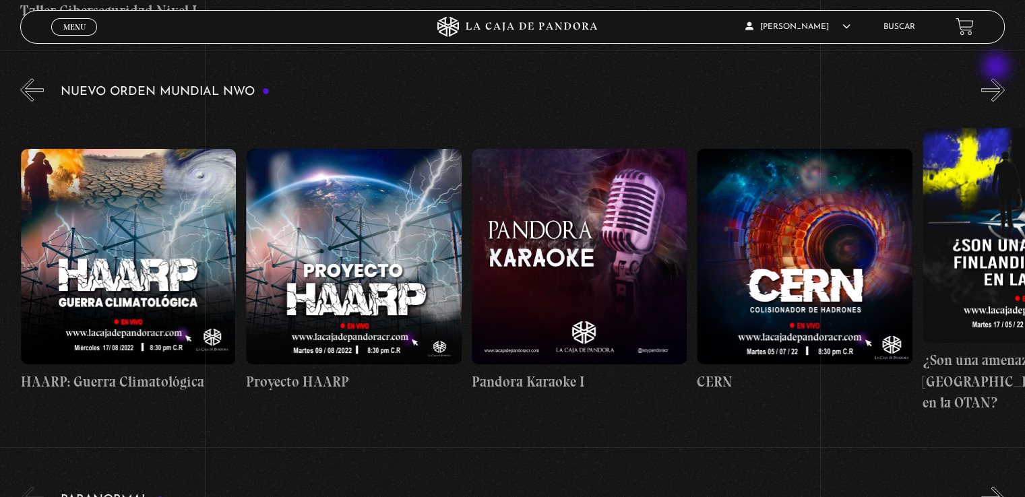
click at [998, 78] on button "»" at bounding box center [993, 90] width 24 height 24
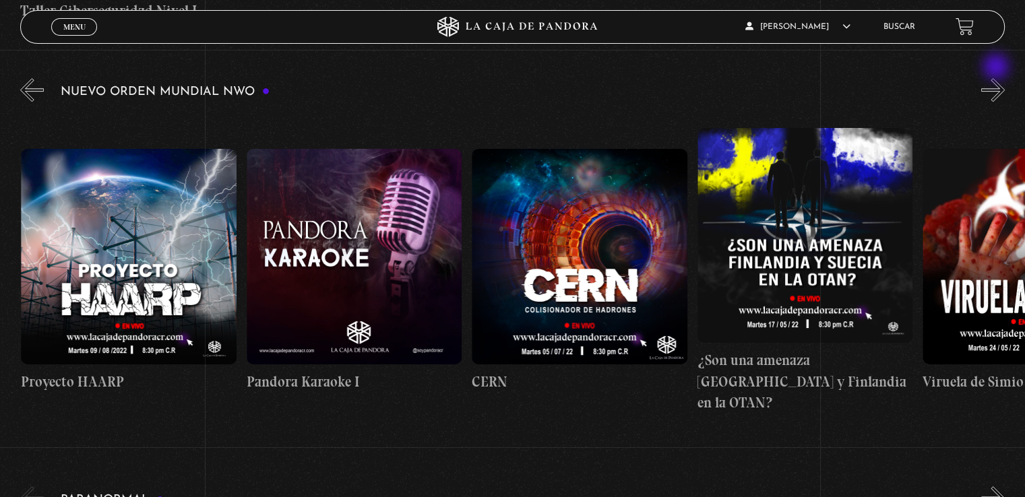
click at [998, 78] on button "»" at bounding box center [993, 90] width 24 height 24
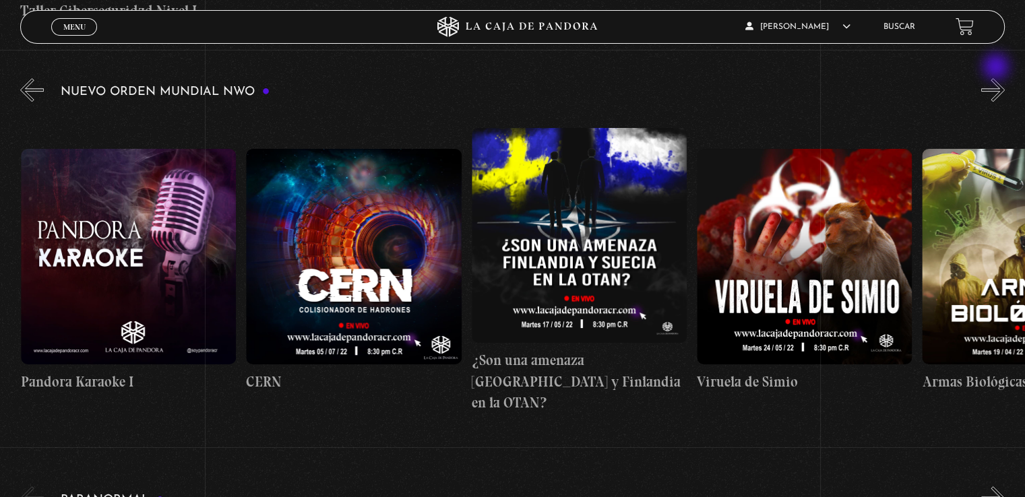
click at [998, 78] on button "»" at bounding box center [993, 90] width 24 height 24
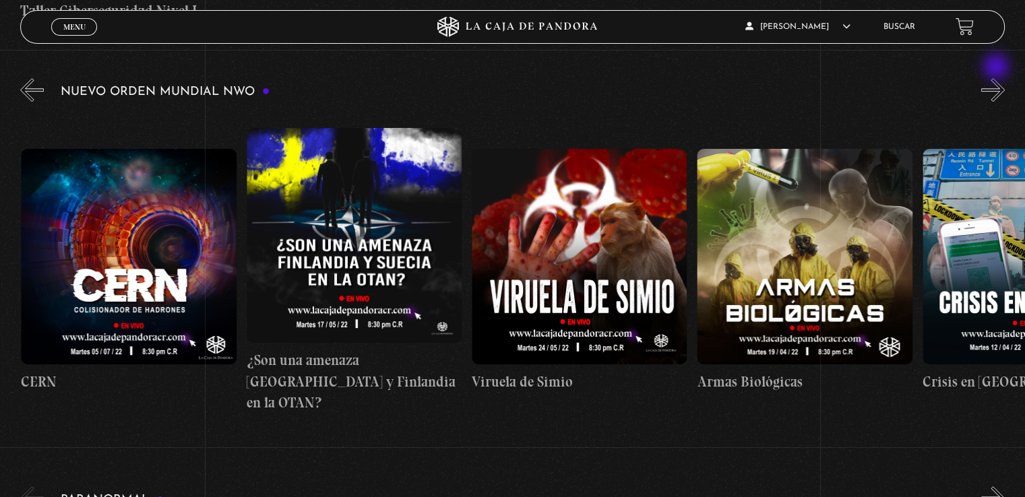
click at [998, 78] on button "»" at bounding box center [993, 90] width 24 height 24
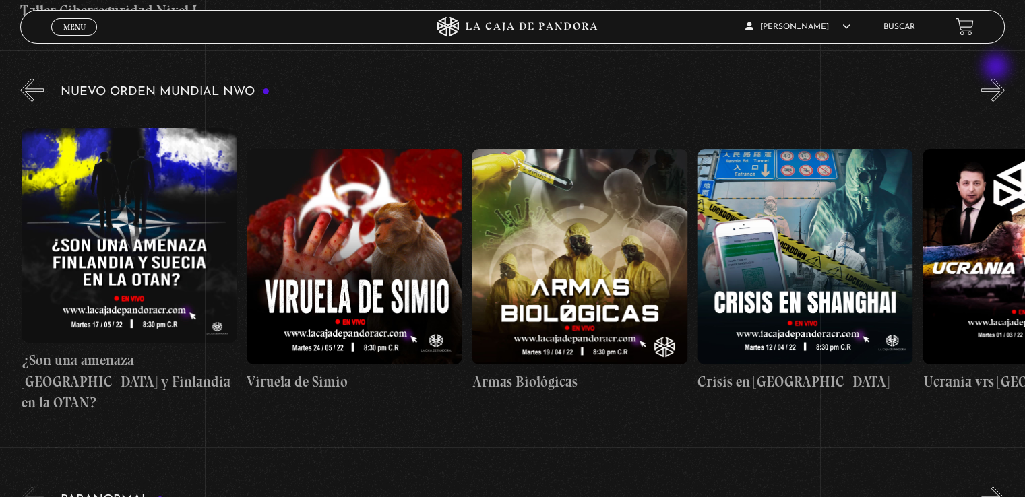
scroll to position [0, 11948]
click at [998, 78] on button "»" at bounding box center [993, 90] width 24 height 24
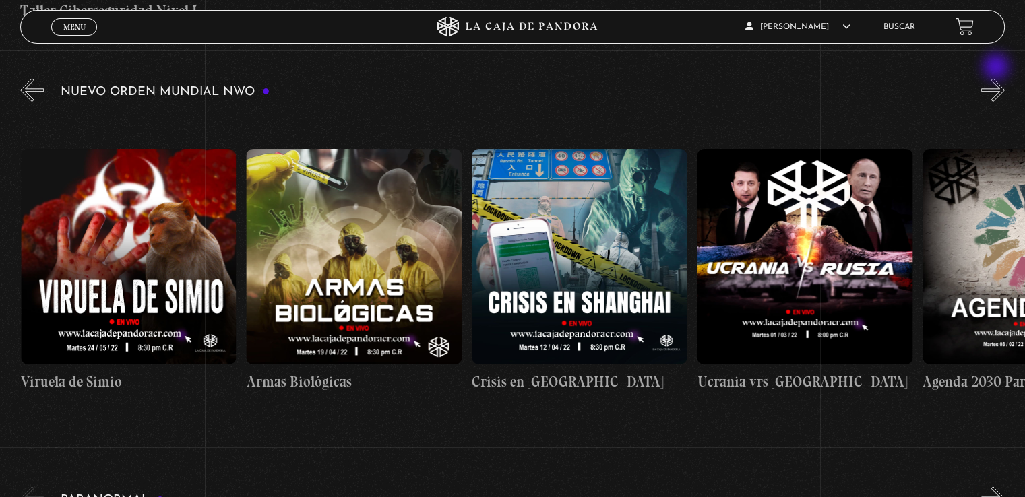
scroll to position [0, 12173]
click at [911, 28] on link "Buscar" at bounding box center [900, 27] width 32 height 8
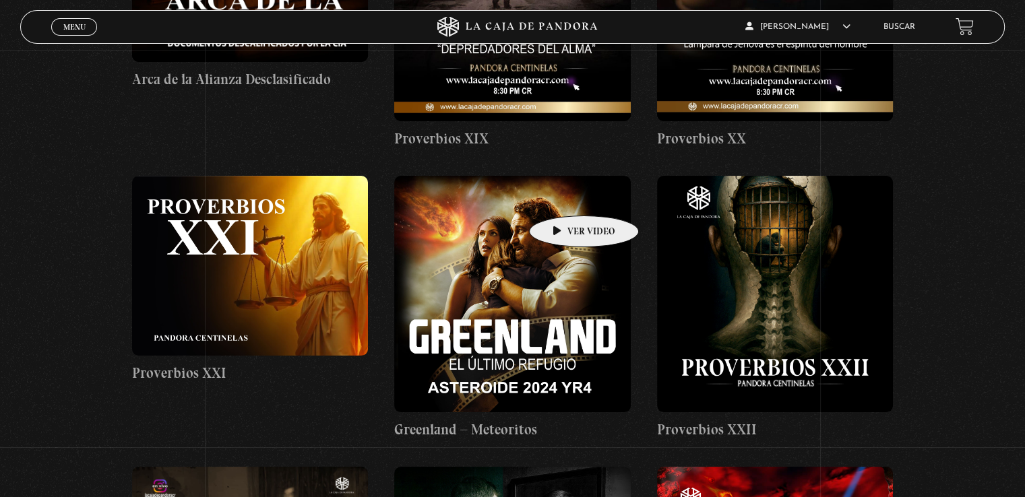
scroll to position [5123, 0]
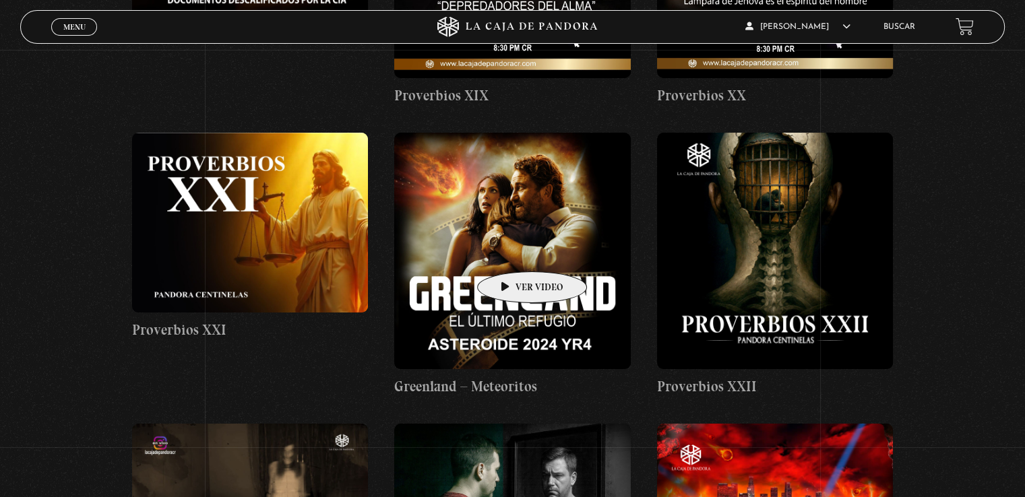
click at [511, 251] on figure at bounding box center [512, 251] width 236 height 236
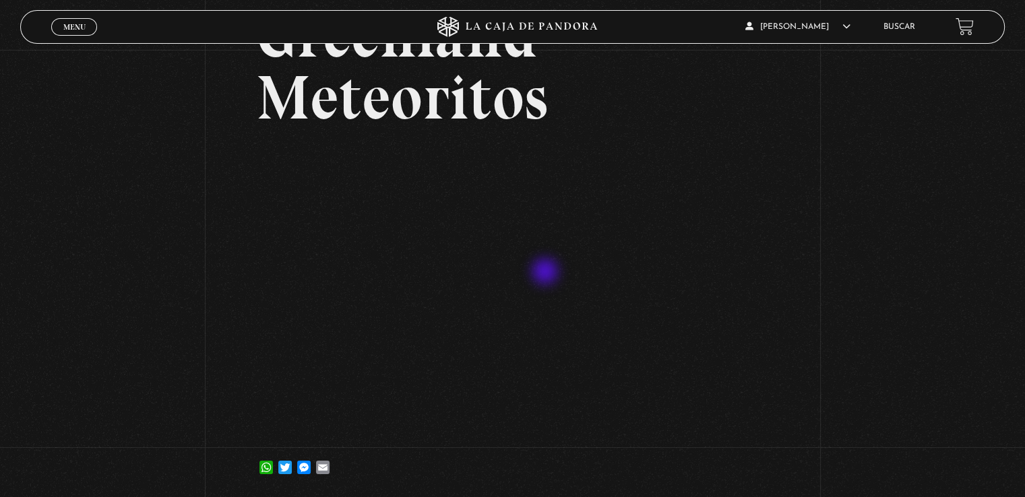
scroll to position [135, 0]
